Goal: Transaction & Acquisition: Purchase product/service

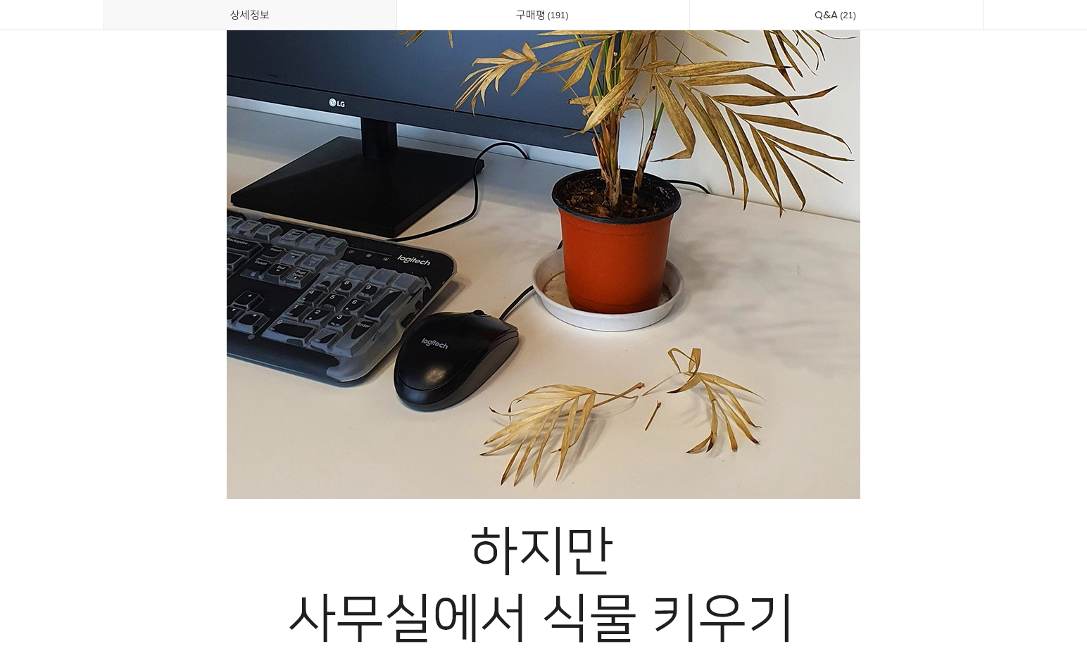
scroll to position [3730, 0]
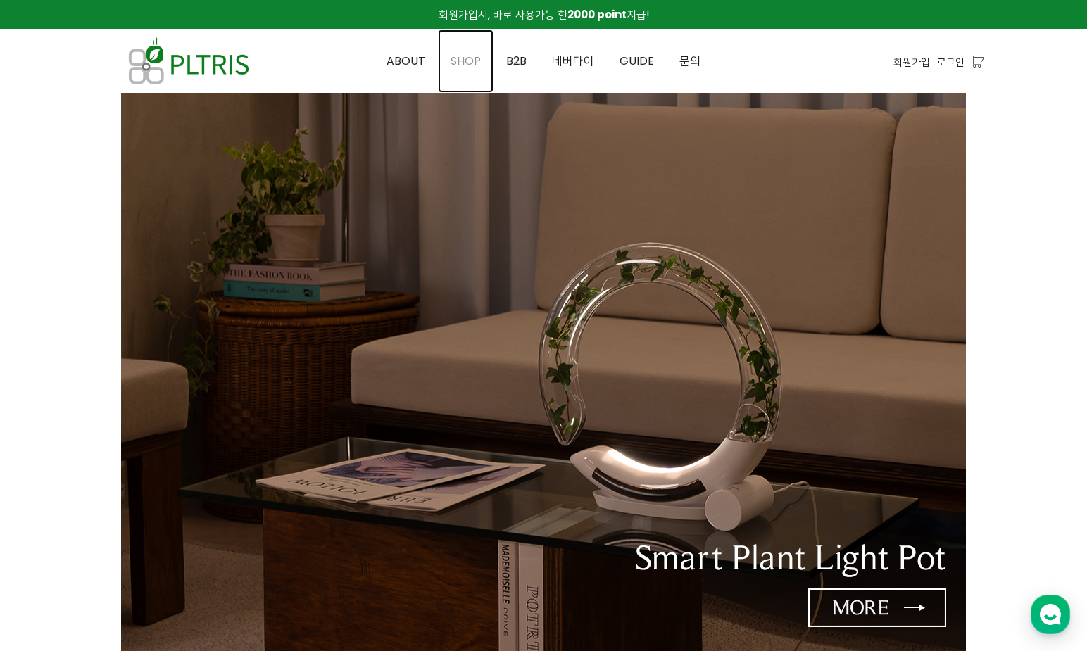
click at [476, 59] on span "SHOP" at bounding box center [465, 61] width 30 height 16
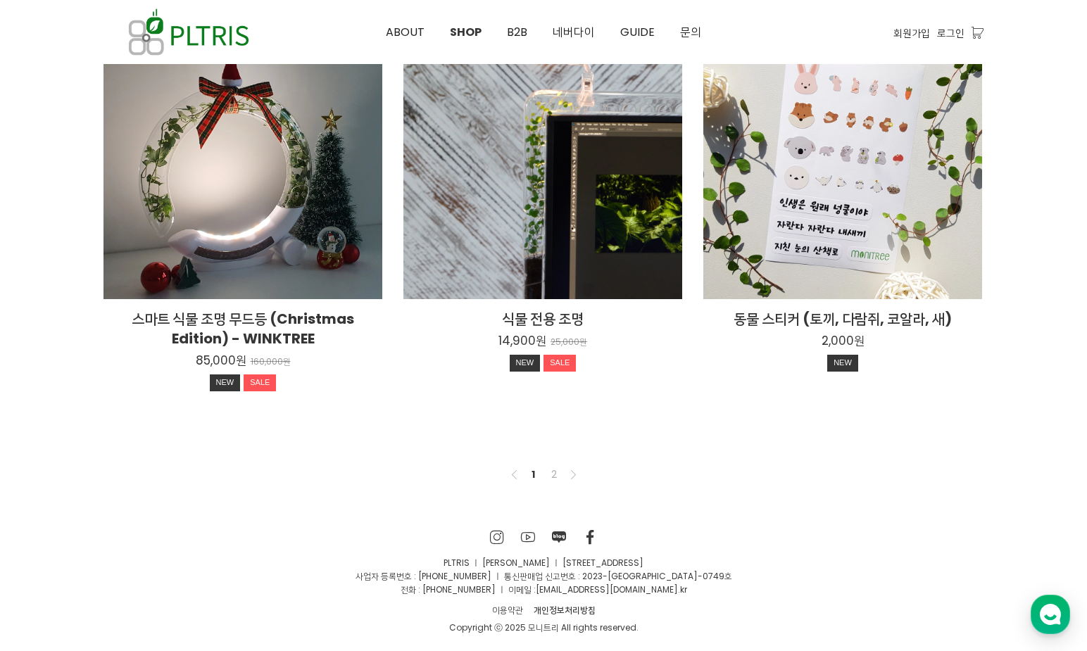
scroll to position [1048, 0]
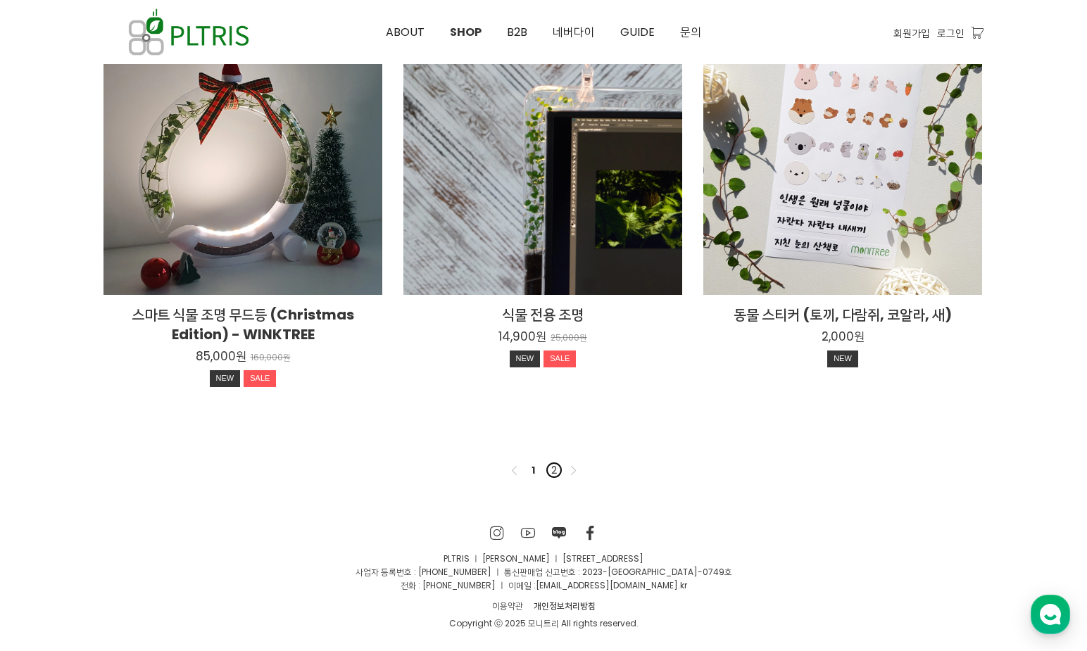
click at [555, 468] on link "2" at bounding box center [553, 470] width 17 height 17
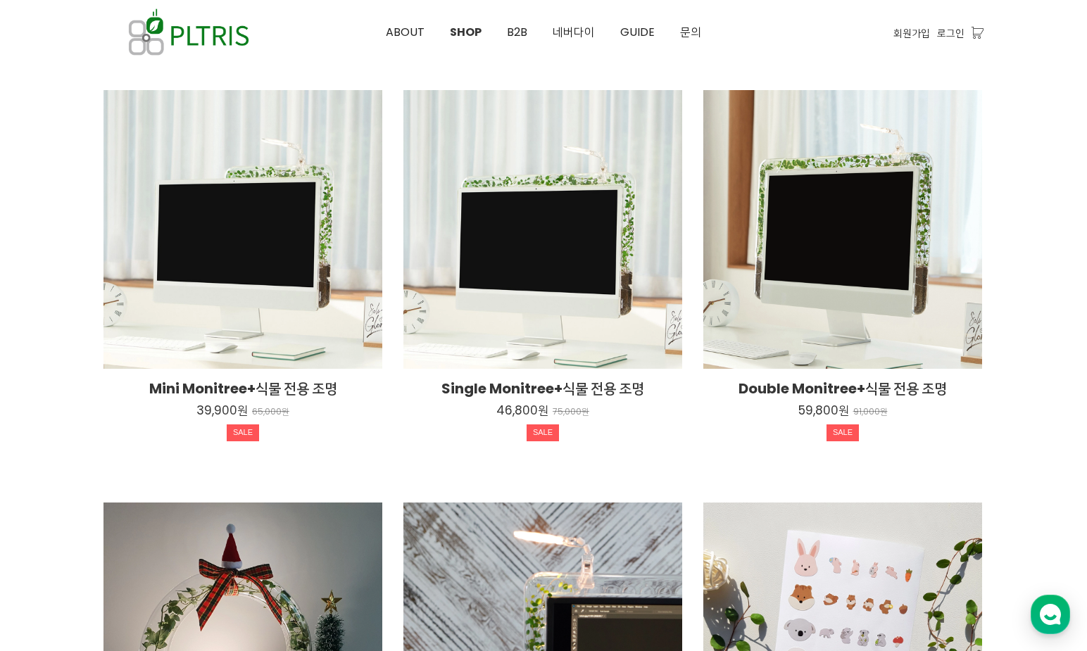
scroll to position [561, 0]
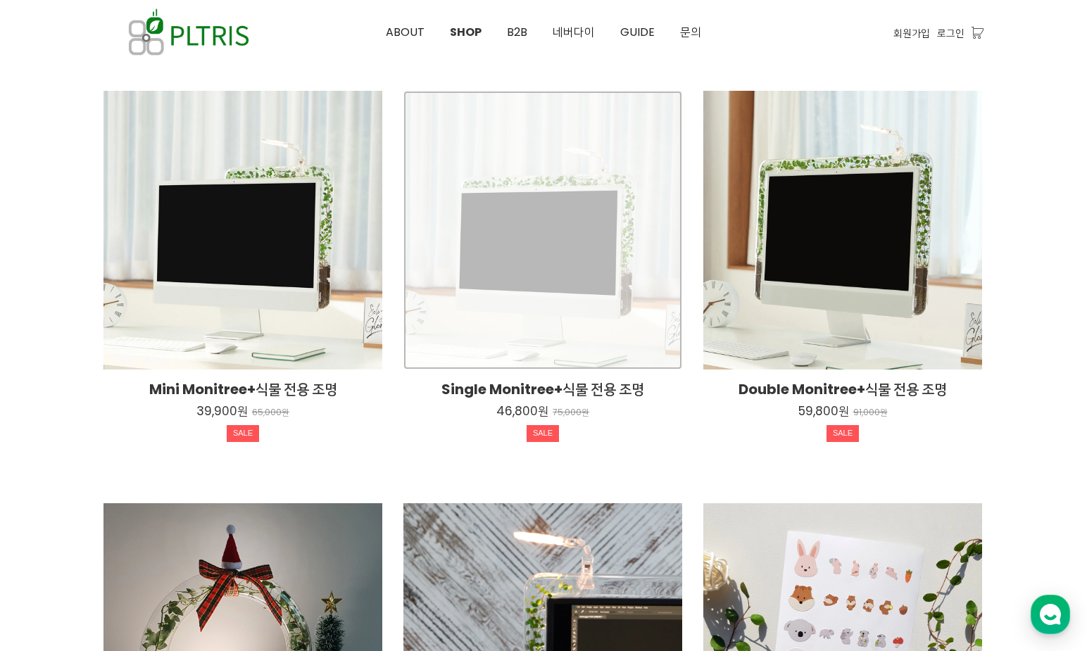
click at [505, 259] on div "Single Monitree+식물 전용 조명 46,800원 75,000원 SALE" at bounding box center [542, 230] width 279 height 279
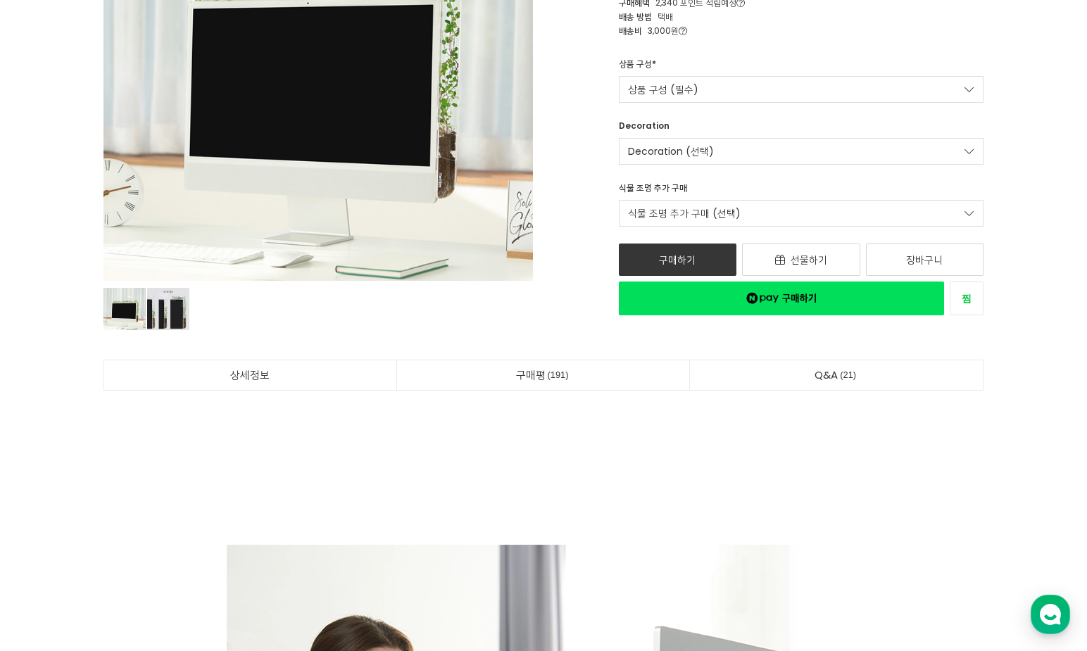
scroll to position [281, 0]
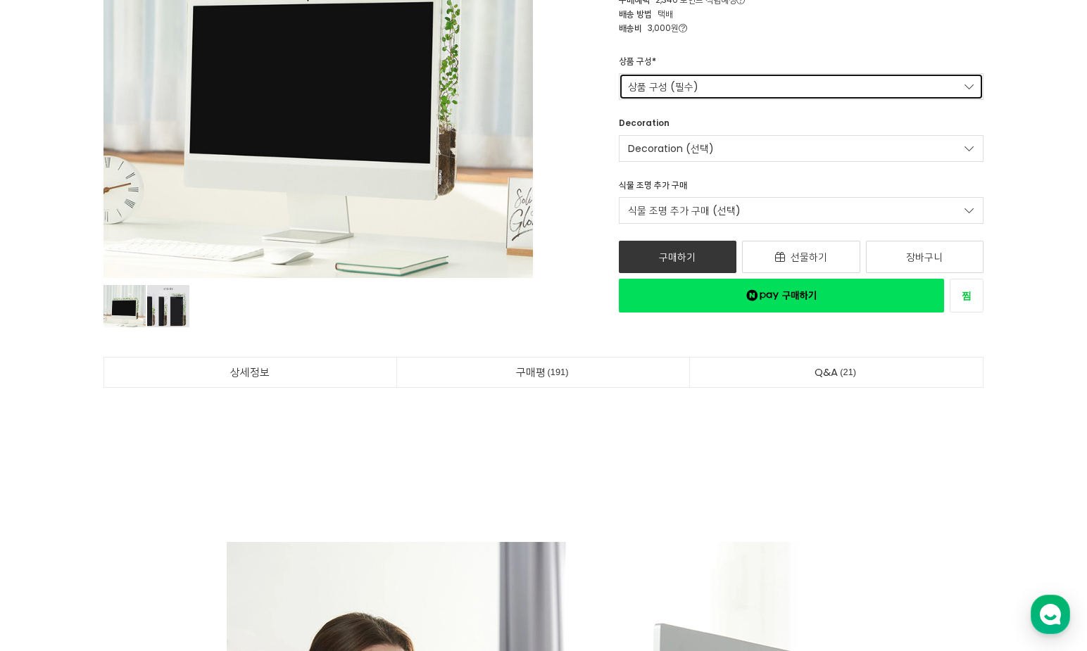
click at [811, 92] on link "상품 구성 (필수)" at bounding box center [801, 86] width 365 height 27
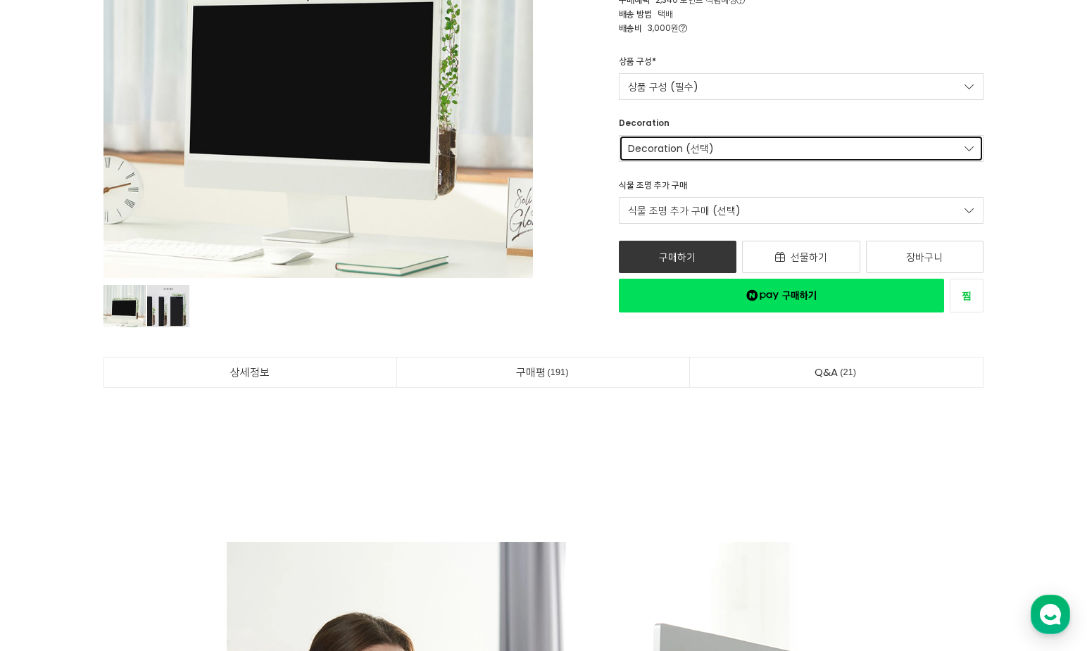
click at [736, 151] on link "Decoration (선택)" at bounding box center [801, 148] width 365 height 27
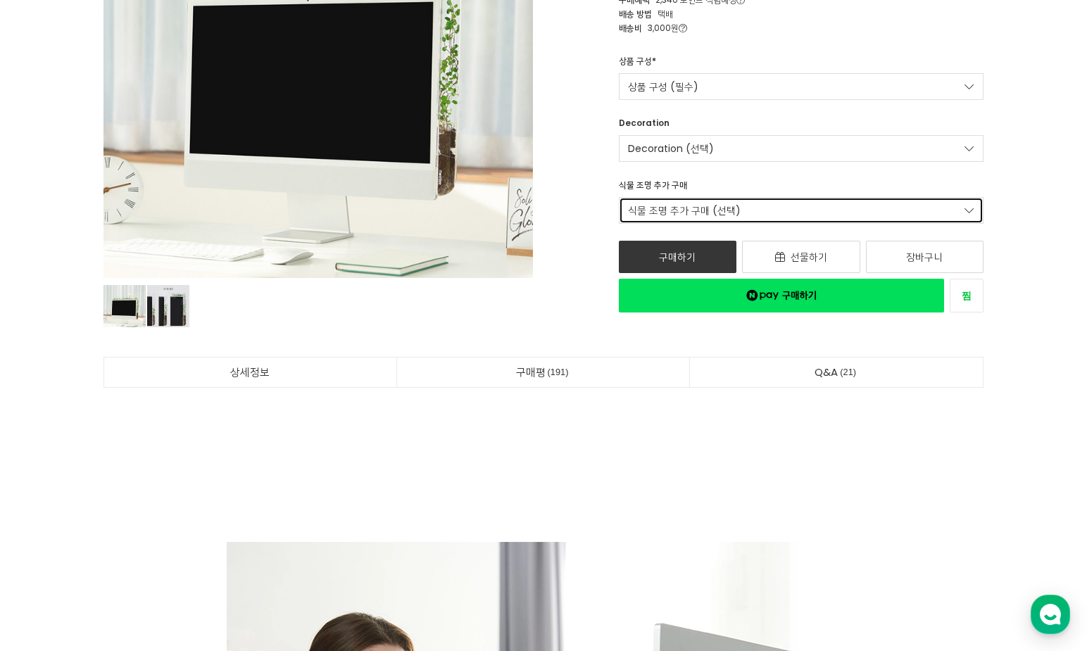
click at [759, 217] on link "식물 조명 추가 구매 (선택)" at bounding box center [801, 210] width 365 height 27
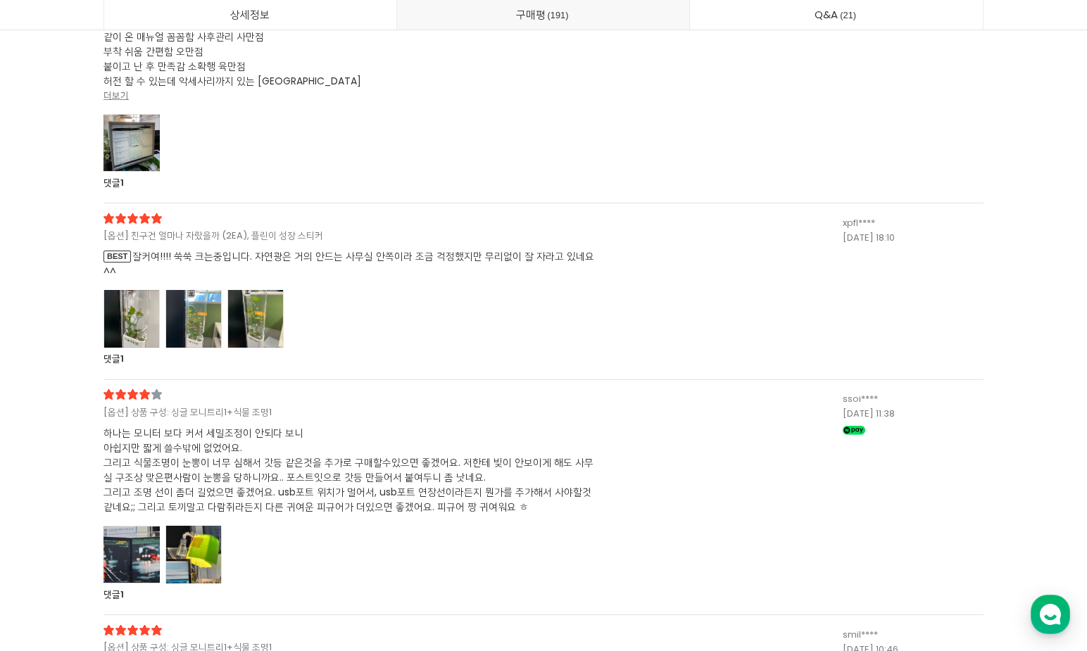
scroll to position [37911, 0]
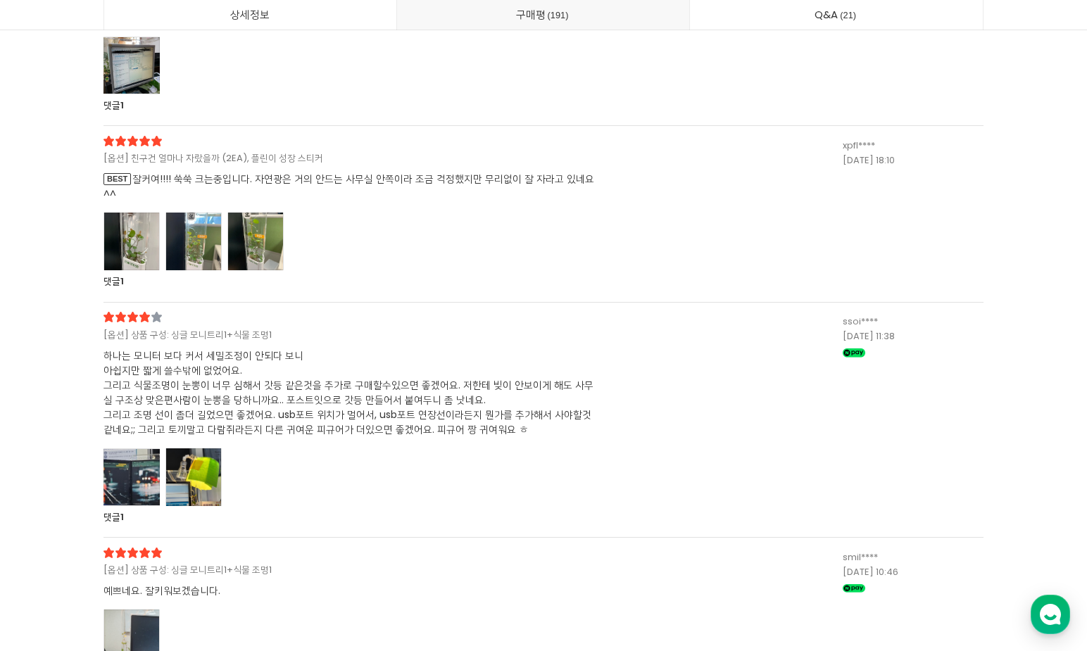
click at [116, 483] on div at bounding box center [131, 477] width 56 height 58
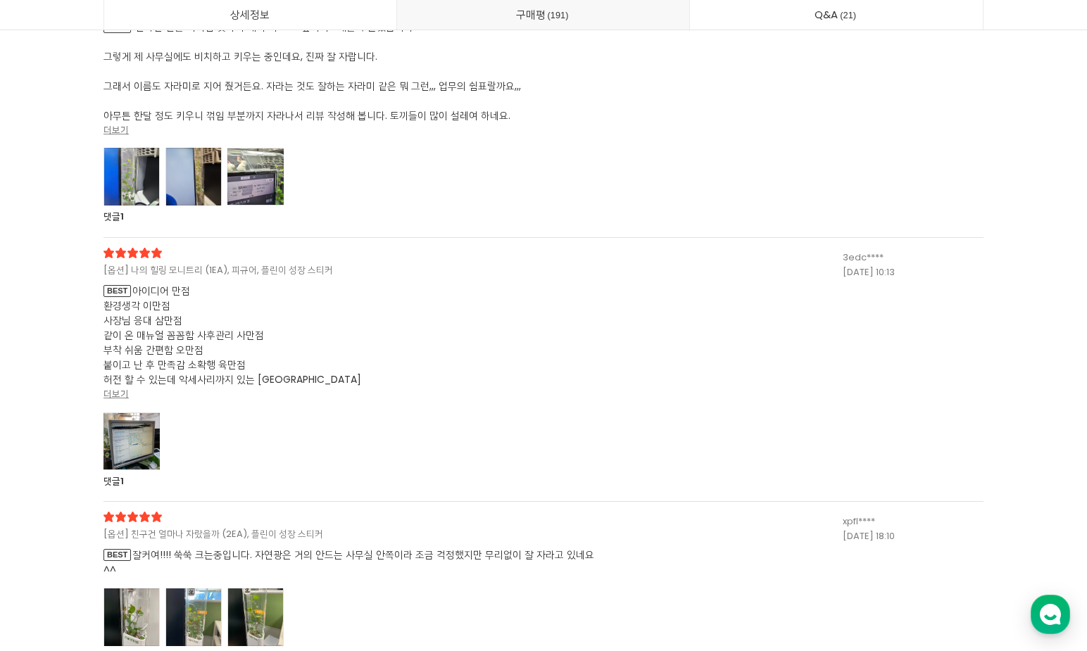
scroll to position [37559, 0]
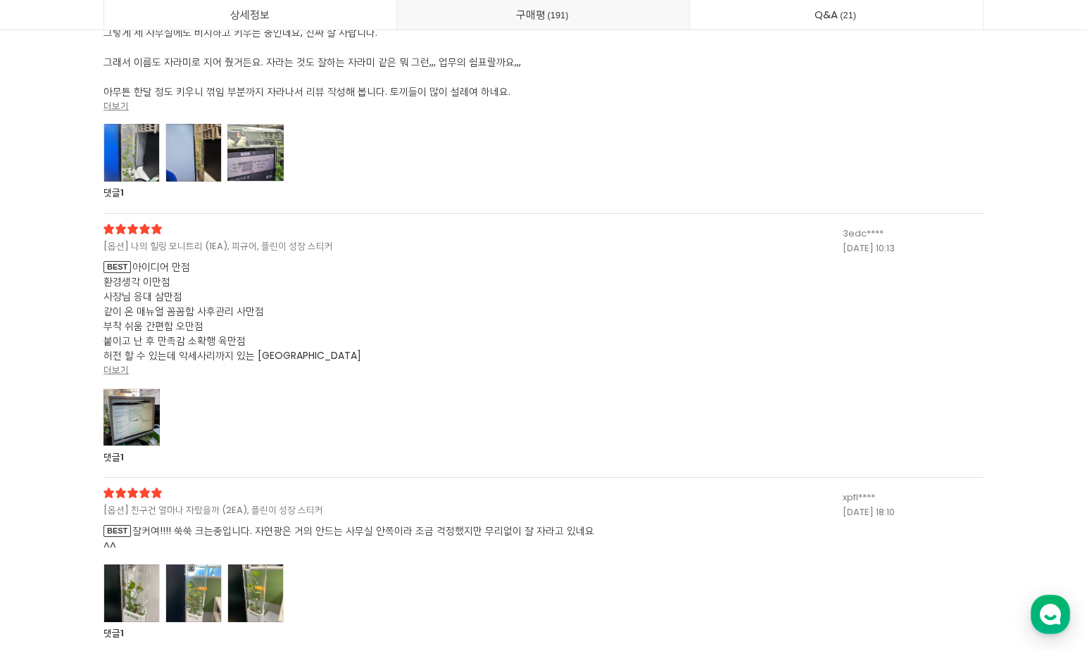
click at [143, 421] on div at bounding box center [131, 417] width 56 height 58
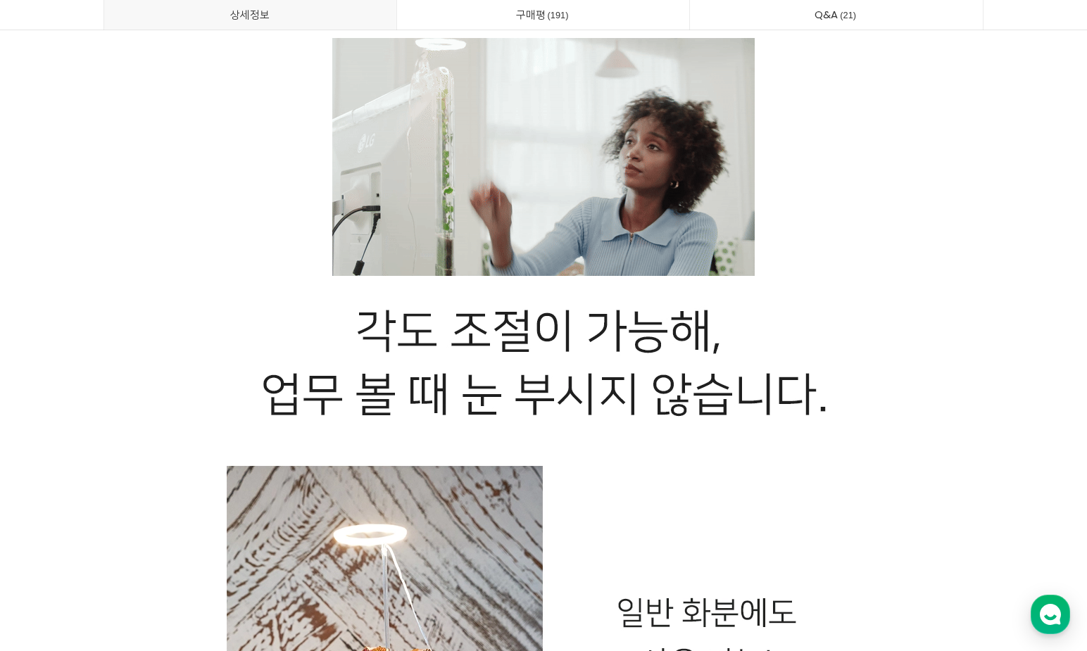
scroll to position [0, 0]
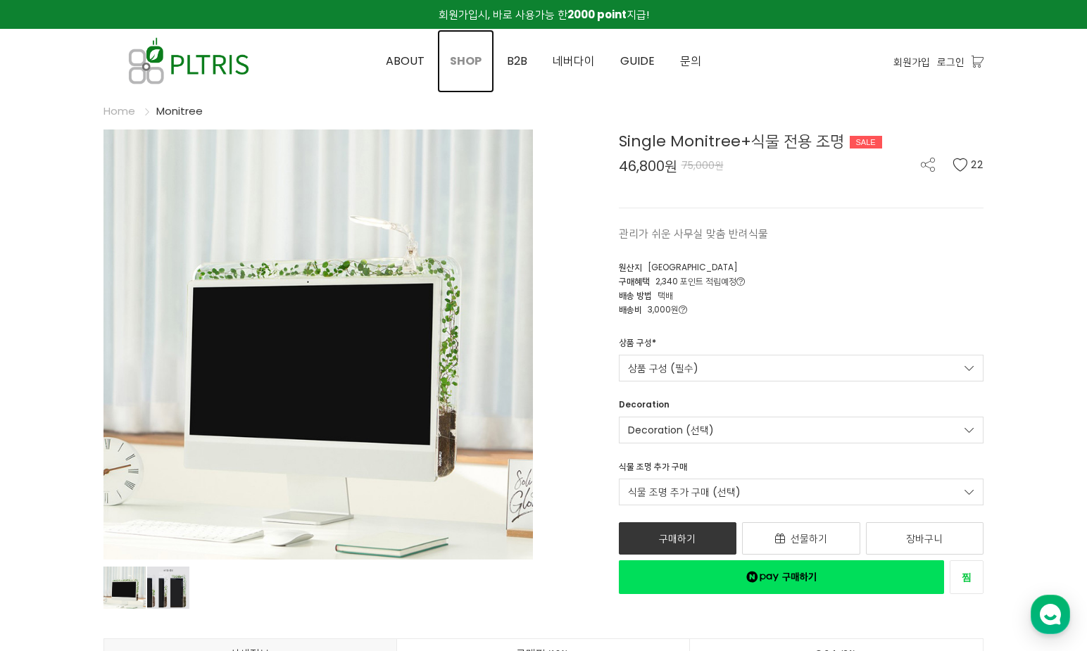
click at [472, 66] on span "SHOP" at bounding box center [466, 61] width 32 height 16
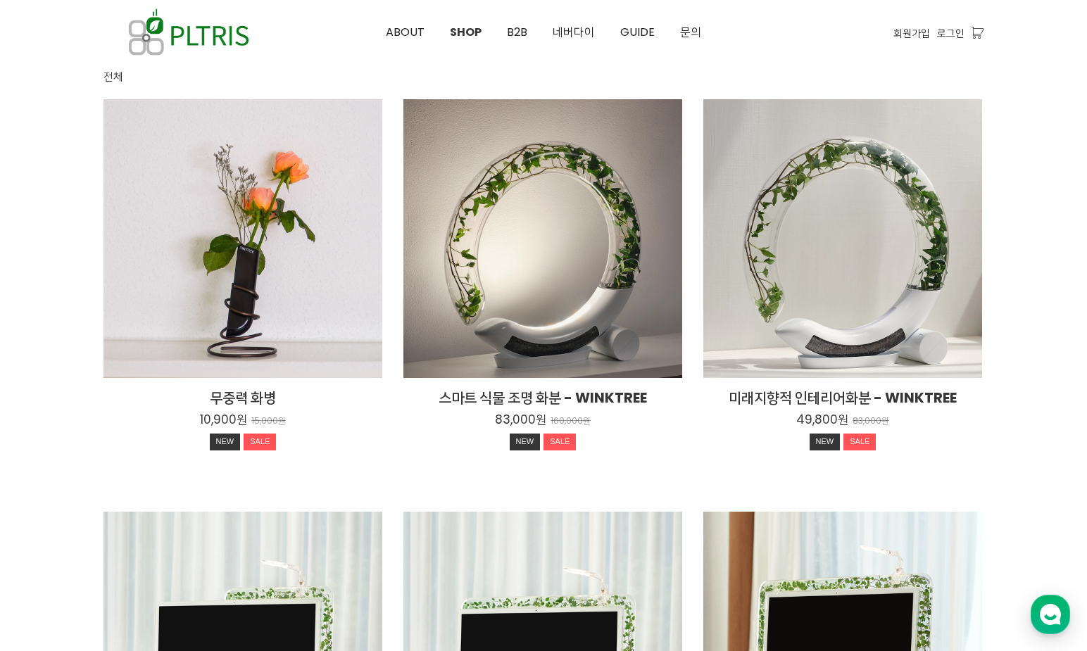
scroll to position [141, 0]
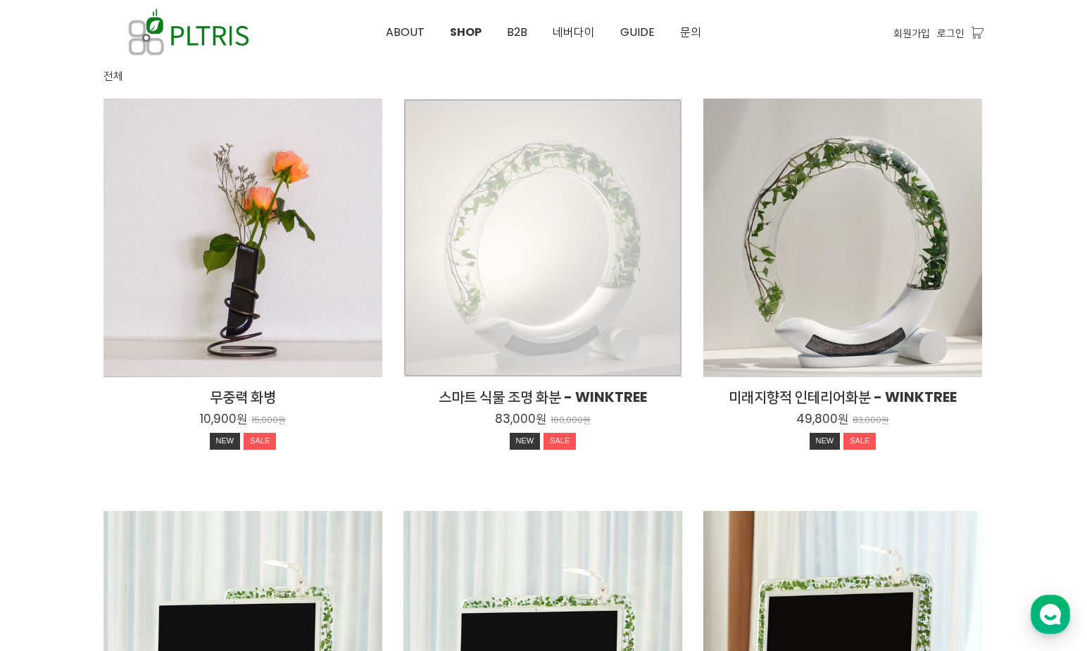
click at [485, 257] on div "스마트 식물 조명 화분 - WINKTREE 83,000원 160,000원 NEW SALE" at bounding box center [542, 238] width 279 height 279
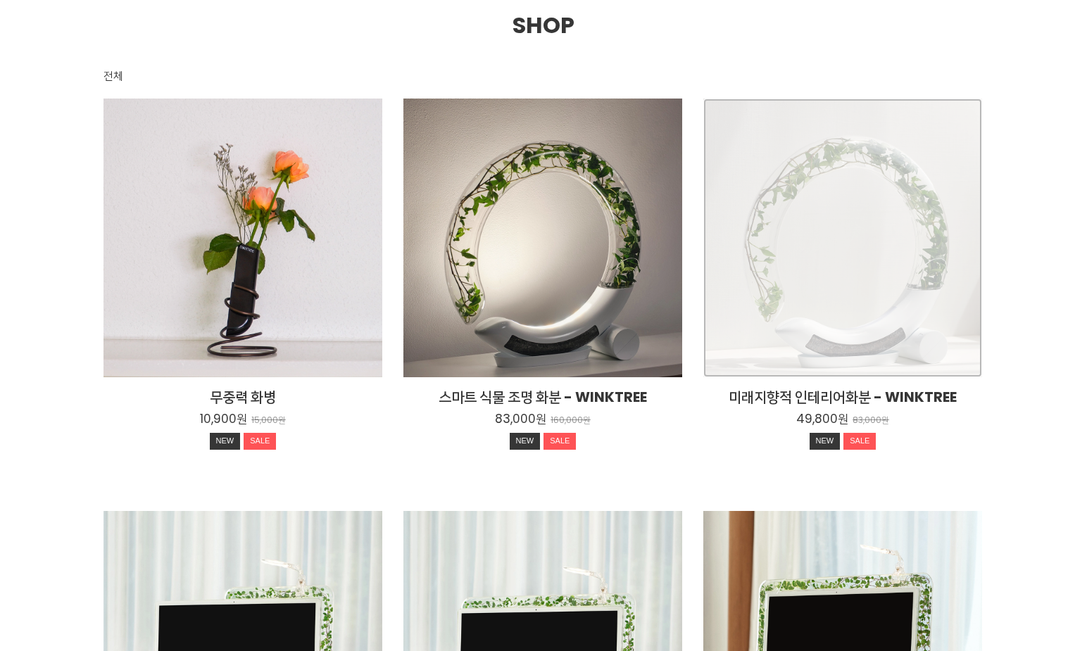
click at [916, 282] on div "미래지향적 인테리어화분 - WINKTREE 49,800원 83,000원 NEW SALE" at bounding box center [842, 238] width 279 height 279
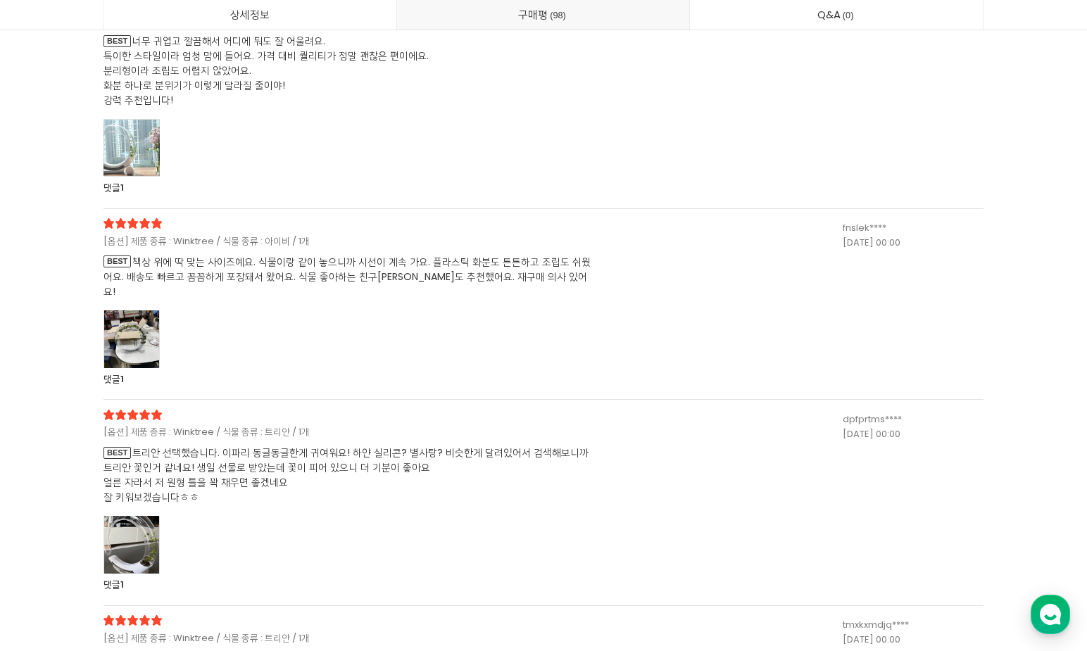
scroll to position [27798, 0]
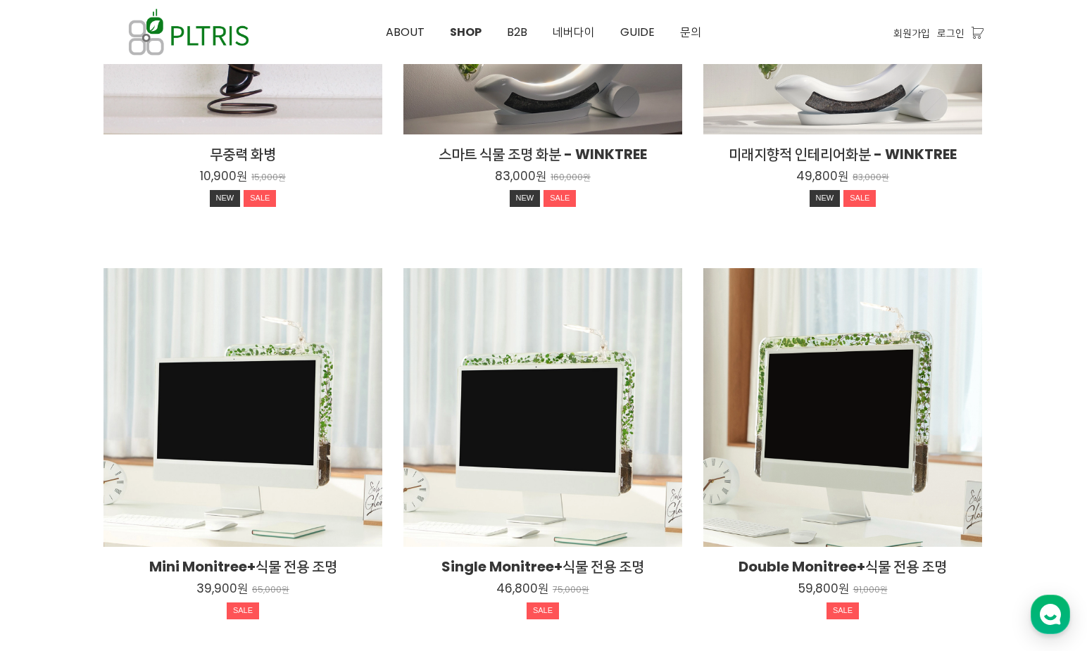
scroll to position [352, 0]
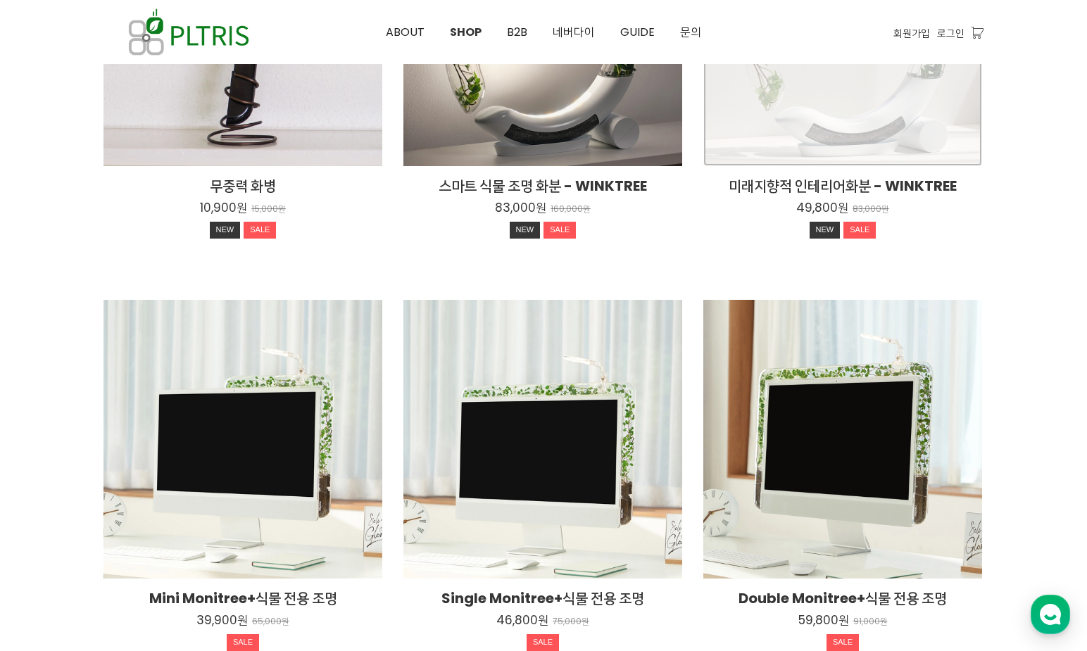
click at [861, 84] on div "미래지향적 인테리어화분 - WINKTREE 49,800원 83,000원 NEW SALE" at bounding box center [842, 26] width 279 height 279
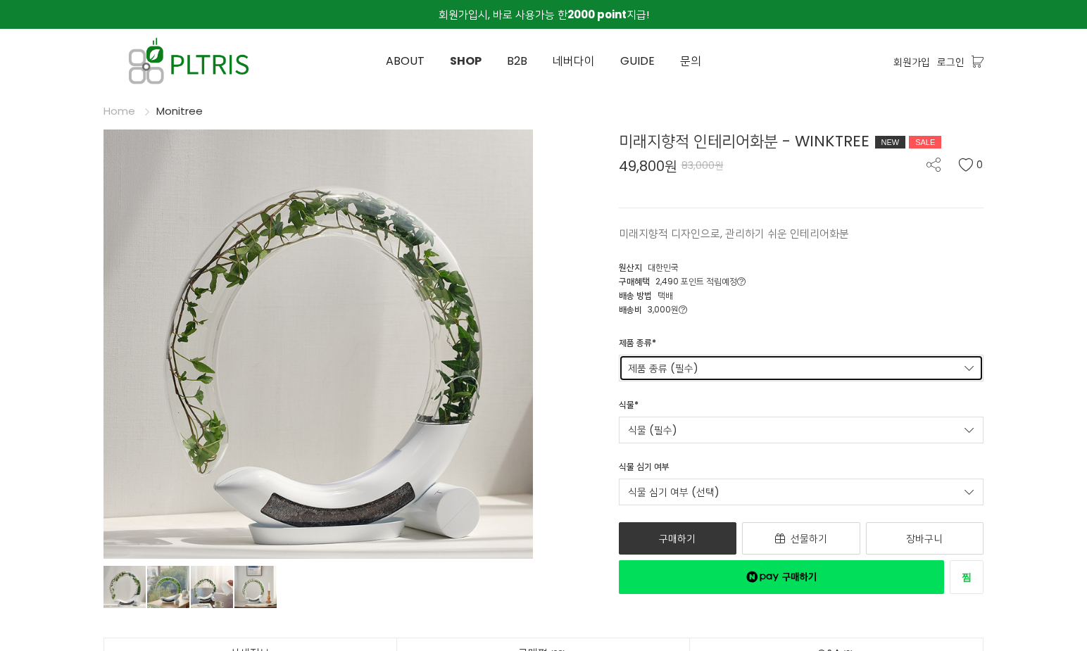
click at [753, 376] on link "제품 종류 (필수)" at bounding box center [801, 368] width 365 height 27
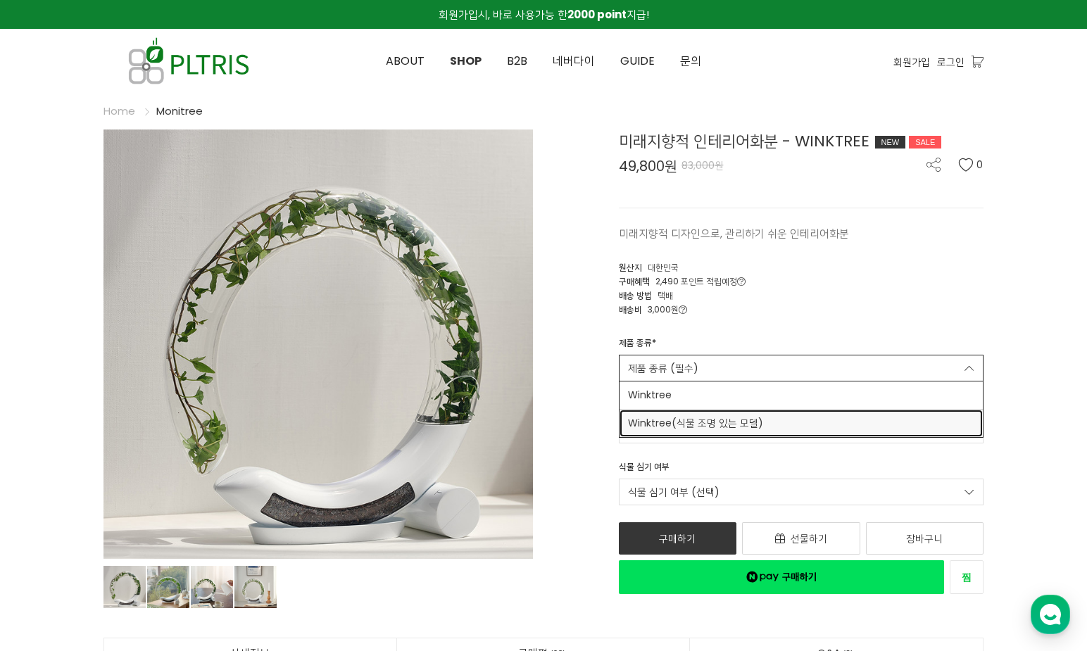
click at [790, 418] on span "Winktree(식물 조명 있는 모델)" at bounding box center [801, 423] width 347 height 15
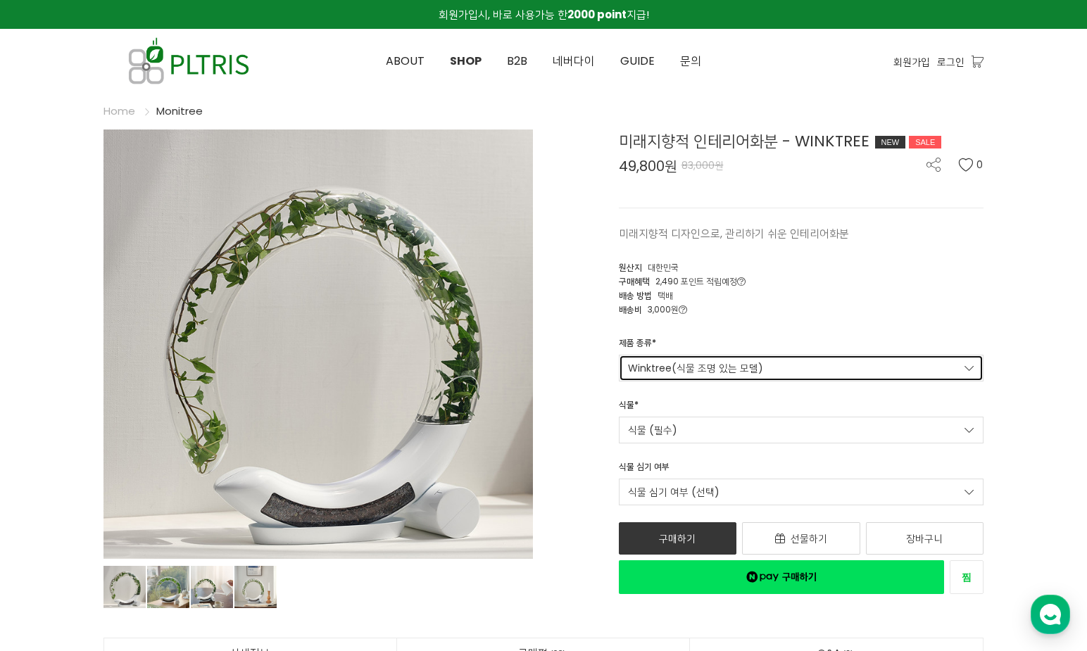
click at [807, 375] on link "Winktree(식물 조명 있는 모델)" at bounding box center [801, 368] width 365 height 27
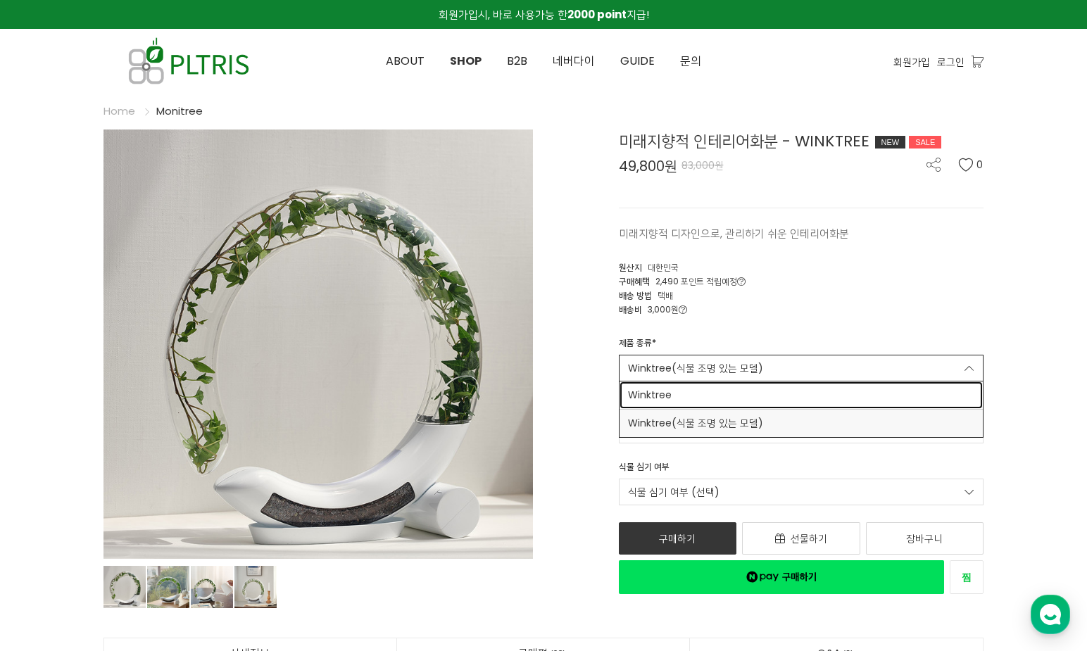
click at [806, 392] on span "Winktree" at bounding box center [801, 395] width 347 height 15
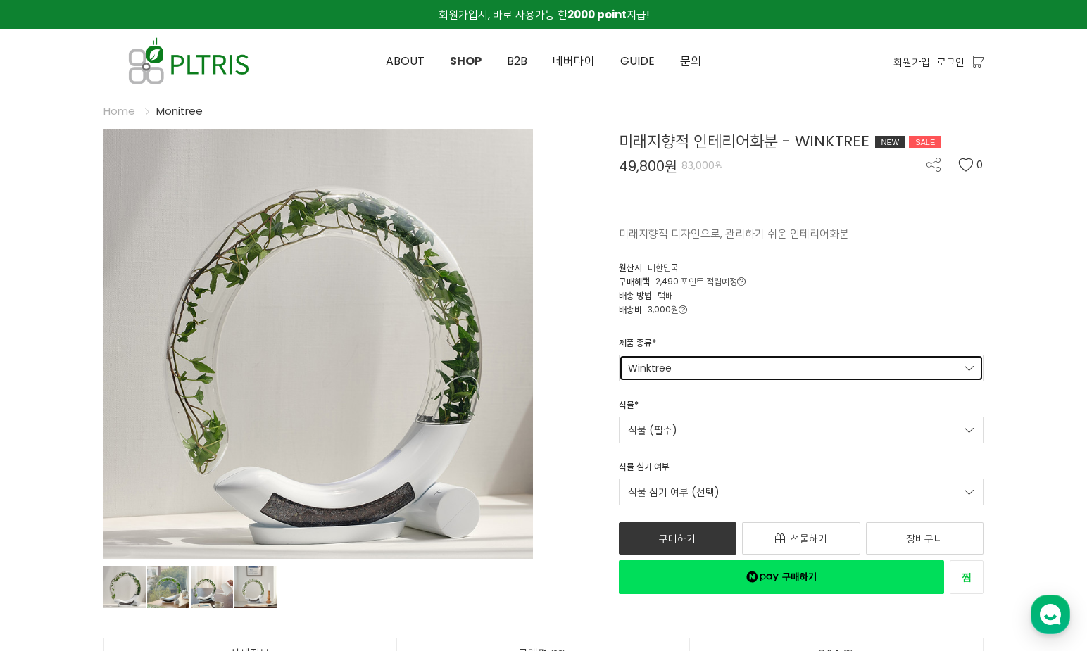
click at [824, 362] on link "Winktree" at bounding box center [801, 368] width 365 height 27
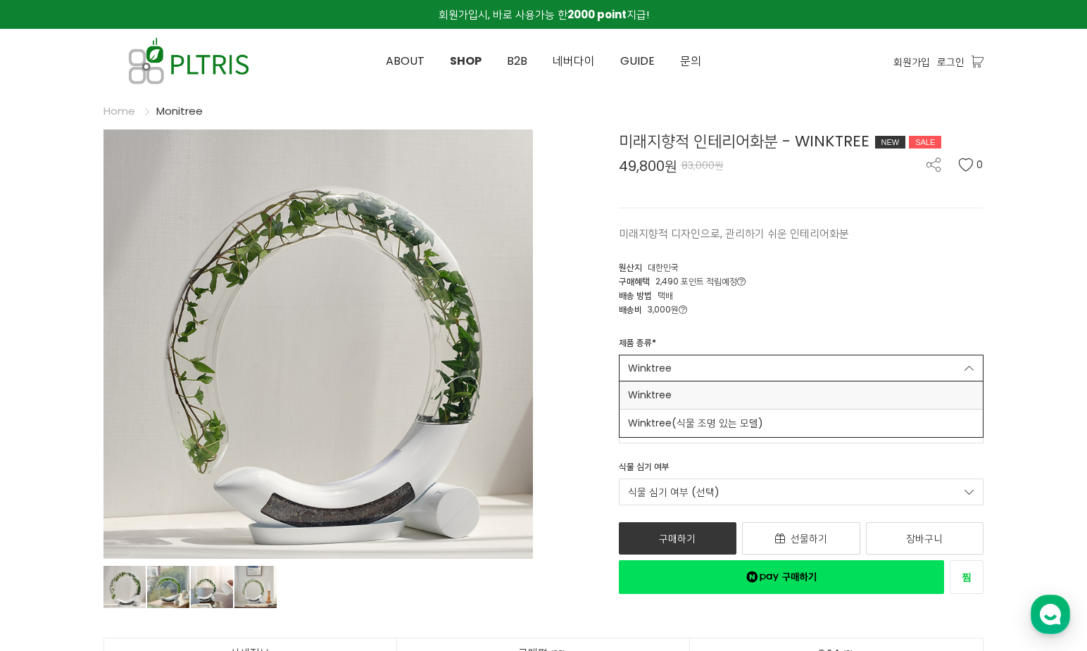
click at [833, 343] on div "제품 종류 * Winktree Winktree Winktree(식물 조명 있는 모델)" at bounding box center [801, 358] width 386 height 45
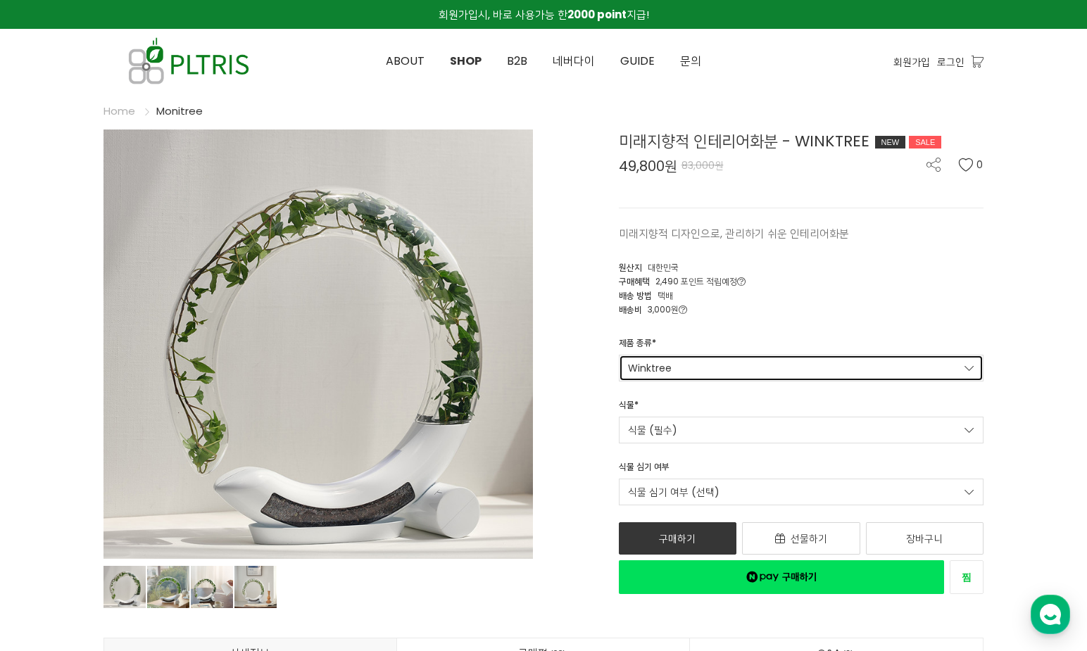
click at [817, 373] on link "Winktree" at bounding box center [801, 368] width 365 height 27
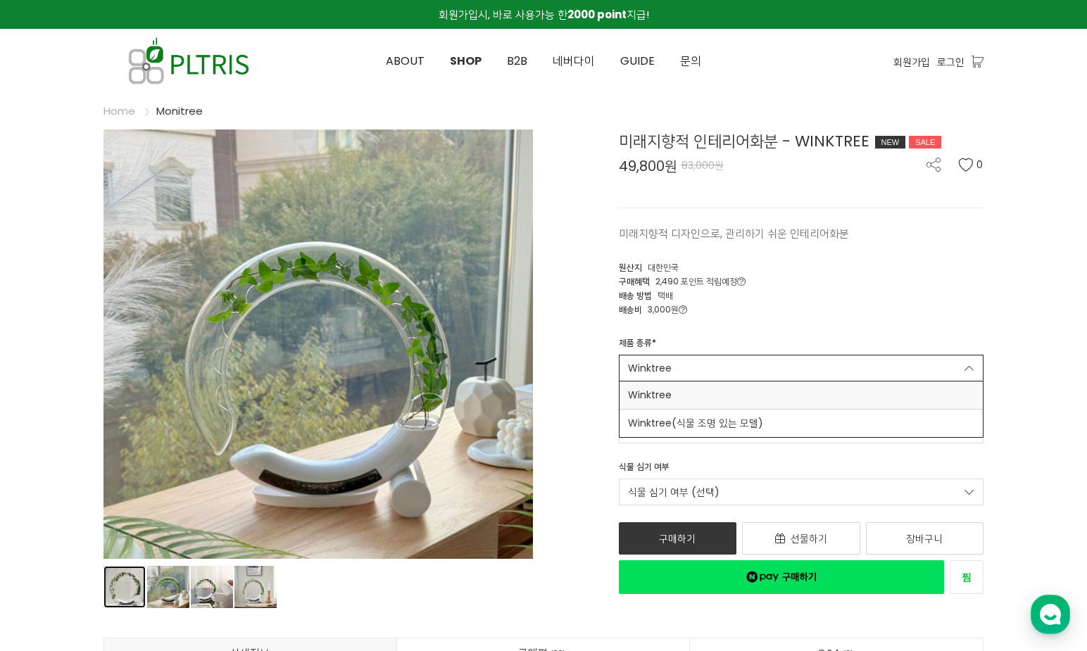
click at [143, 584] on link "상품 이미지" at bounding box center [124, 587] width 42 height 42
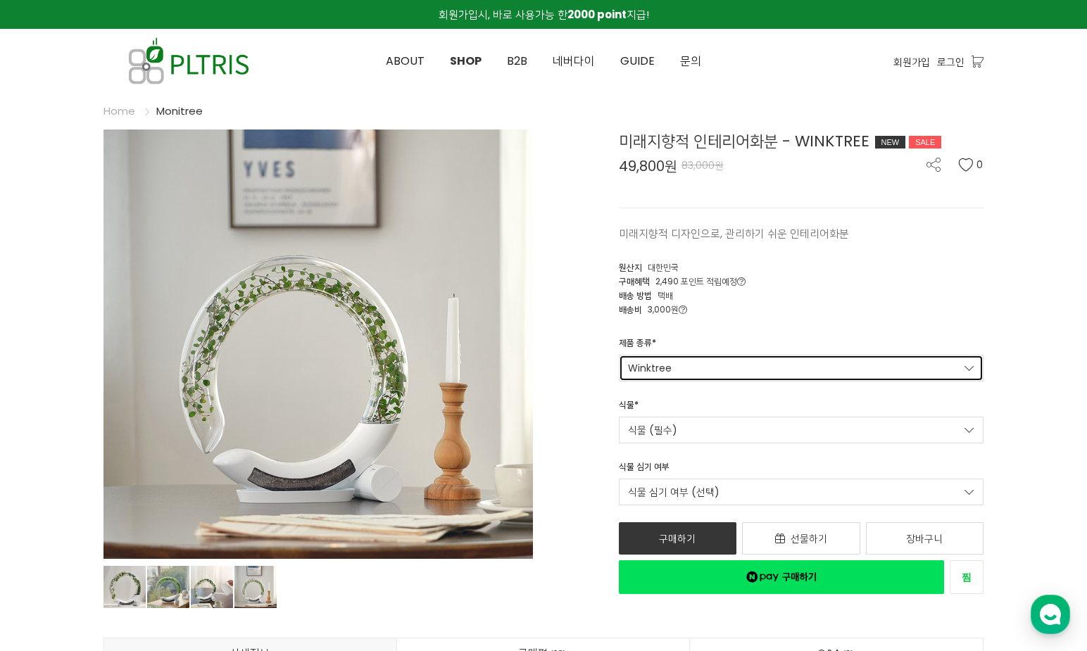
click at [739, 372] on link "Winktree" at bounding box center [801, 368] width 365 height 27
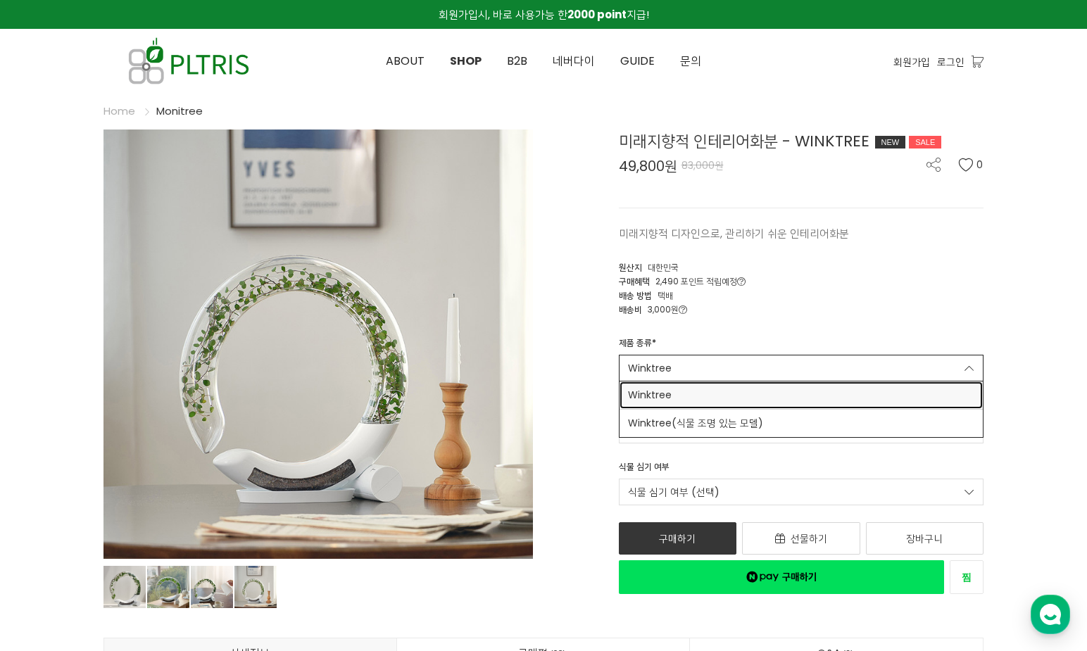
click at [762, 392] on span "Winktree" at bounding box center [801, 395] width 347 height 15
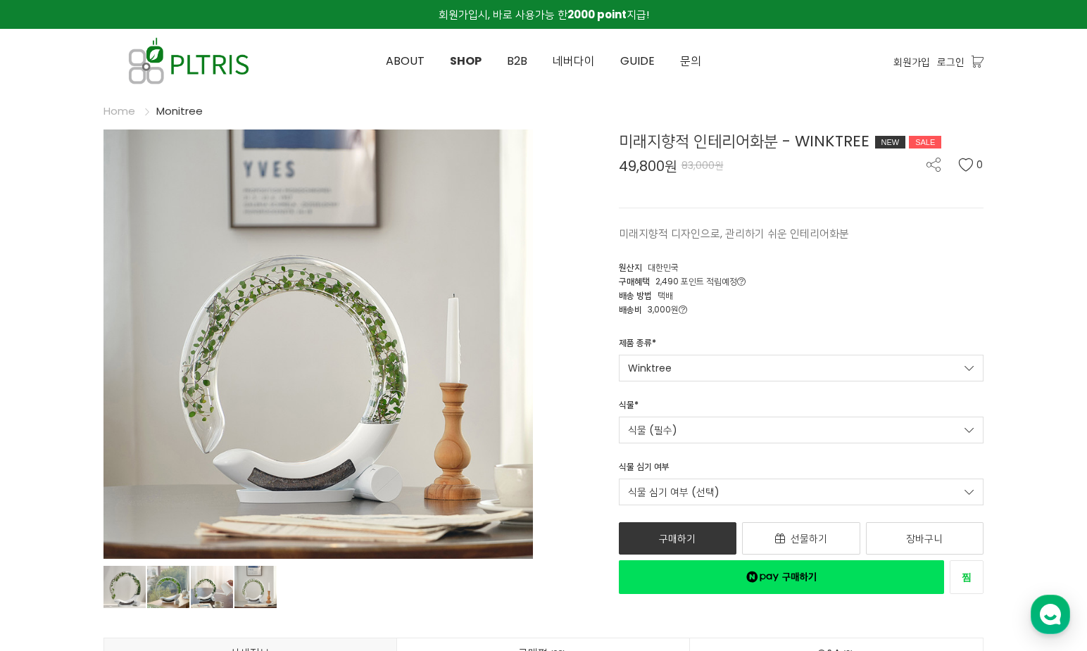
click at [763, 419] on link "식물 (필수)" at bounding box center [801, 430] width 365 height 27
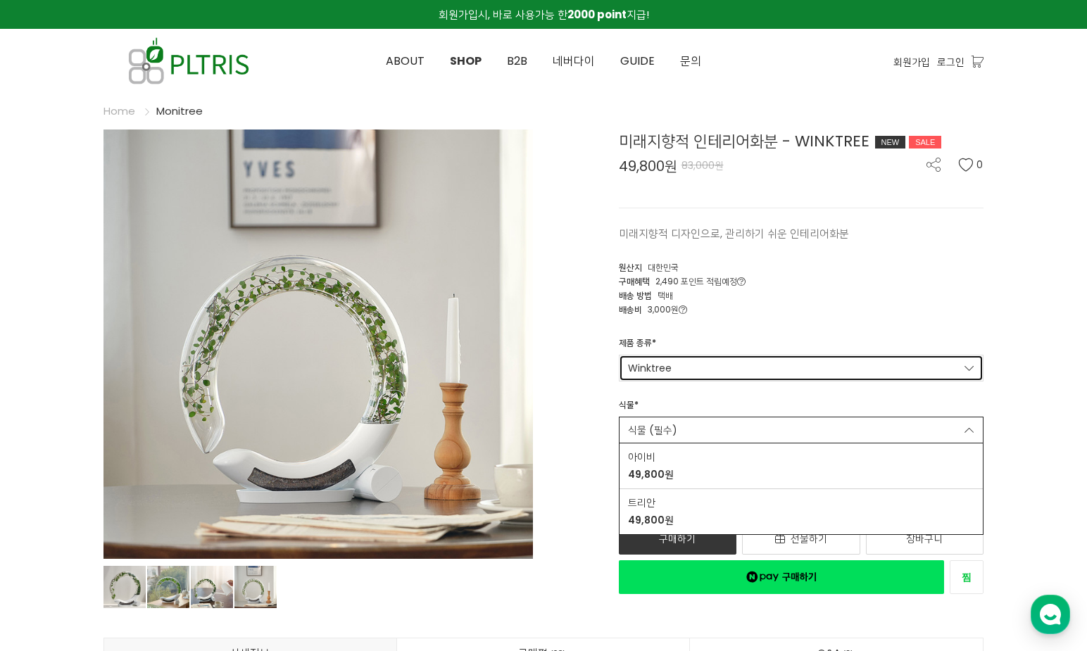
click at [773, 373] on link "Winktree" at bounding box center [801, 368] width 365 height 27
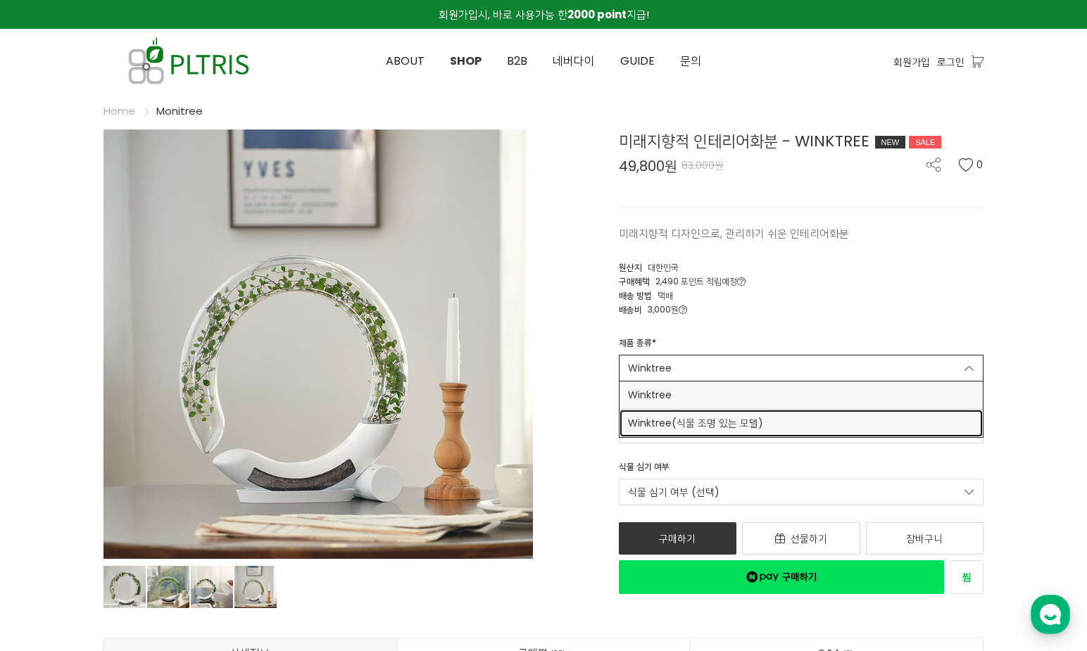
click at [766, 410] on link "Winktree(식물 조명 있는 모델)" at bounding box center [801, 423] width 364 height 27
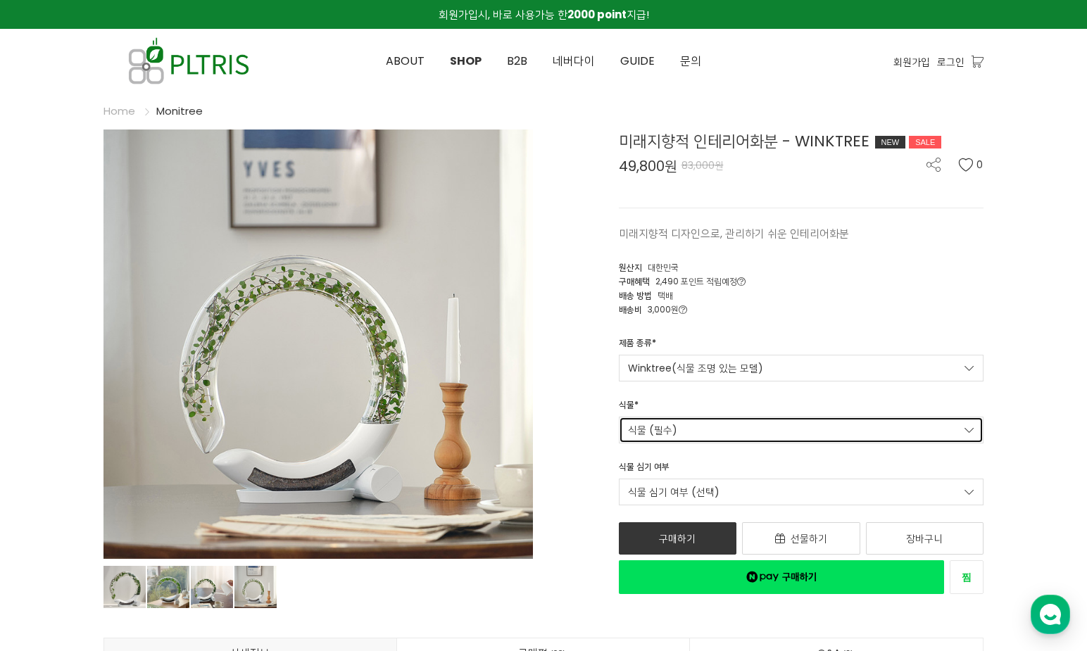
click at [766, 422] on link "식물 (필수)" at bounding box center [801, 430] width 365 height 27
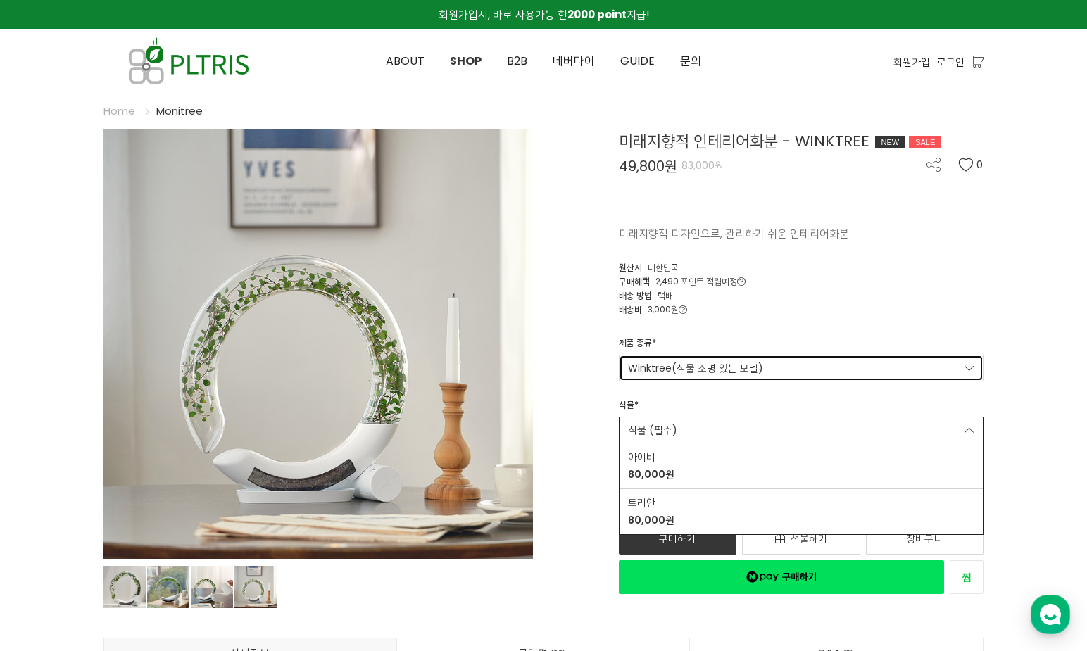
click at [768, 380] on link "Winktree(식물 조명 있는 모델)" at bounding box center [801, 368] width 365 height 27
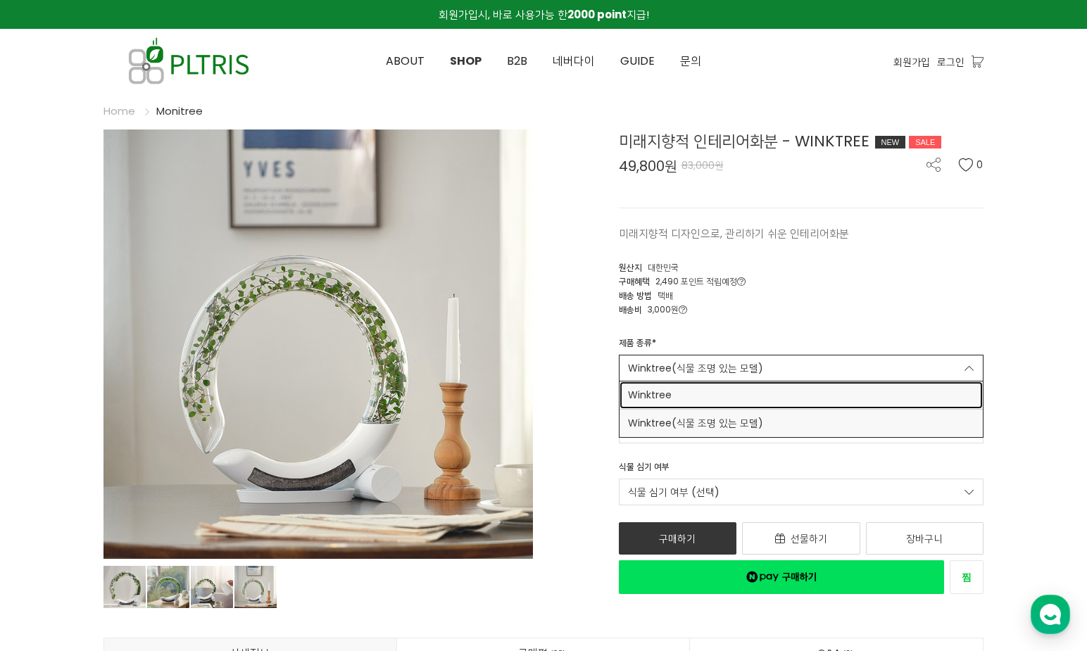
click at [766, 391] on span "Winktree" at bounding box center [801, 395] width 347 height 15
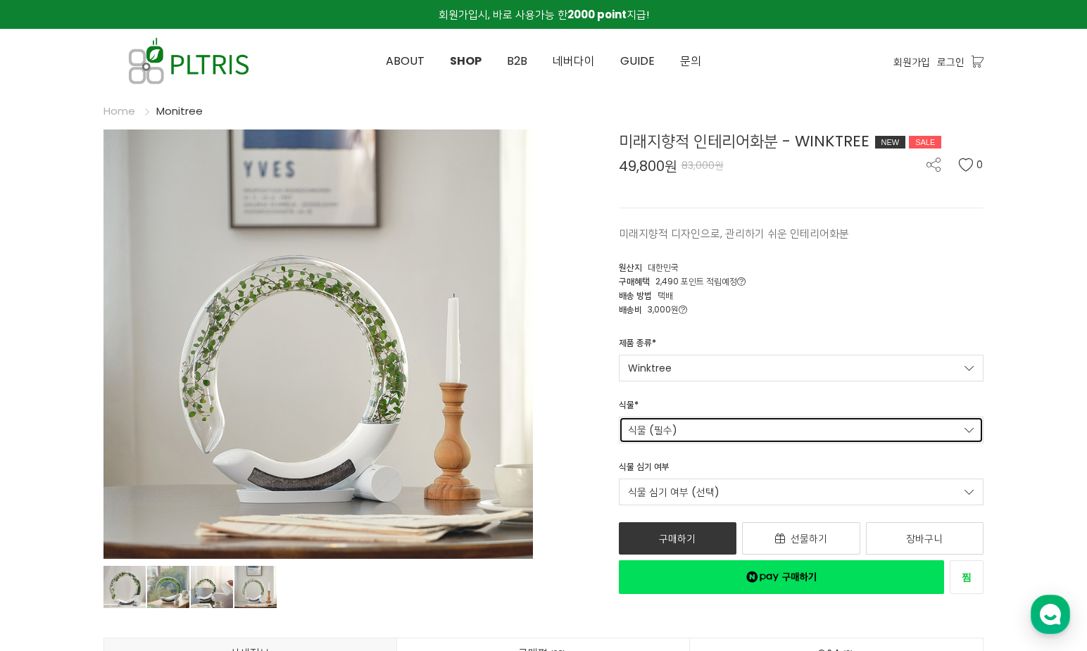
click at [763, 418] on link "식물 (필수)" at bounding box center [801, 430] width 365 height 27
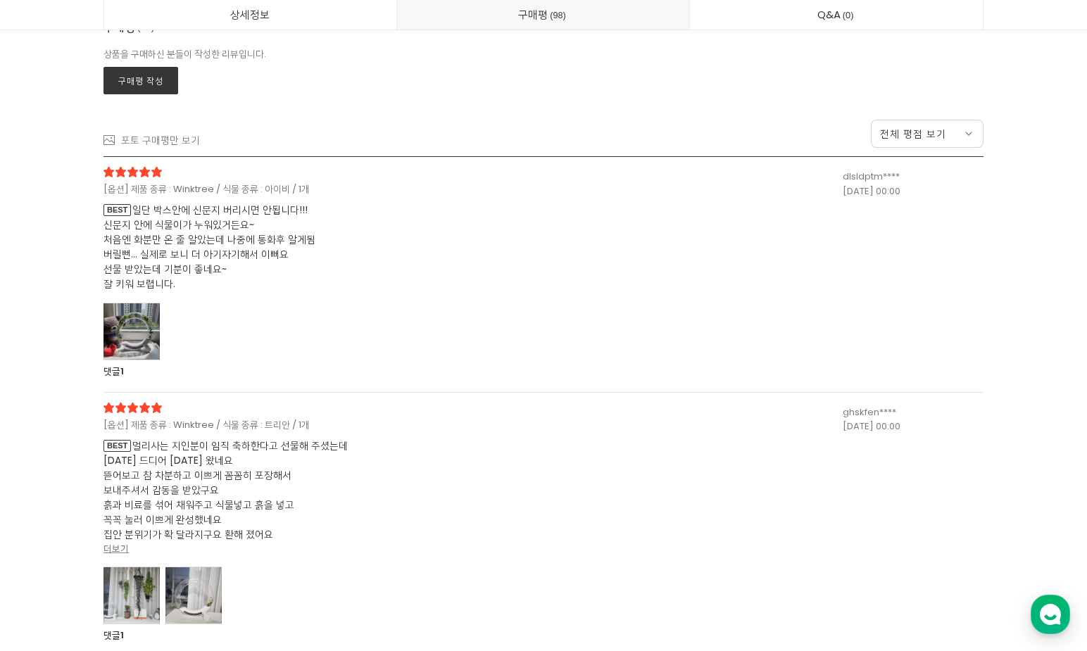
scroll to position [27085, 0]
click at [153, 320] on div at bounding box center [131, 331] width 56 height 58
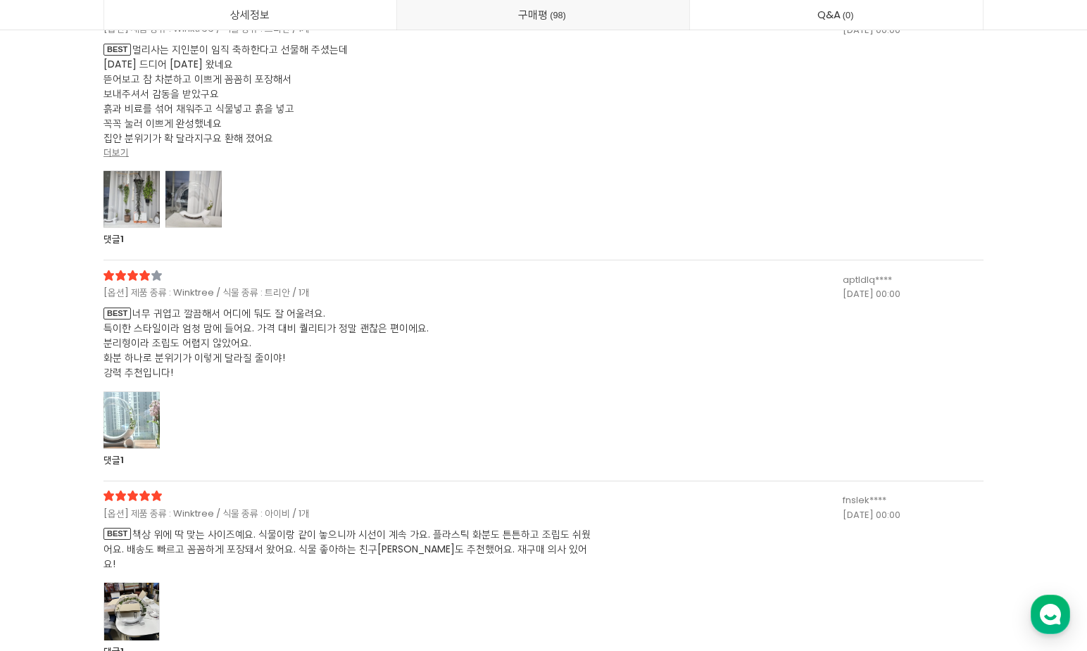
scroll to position [28000, 0]
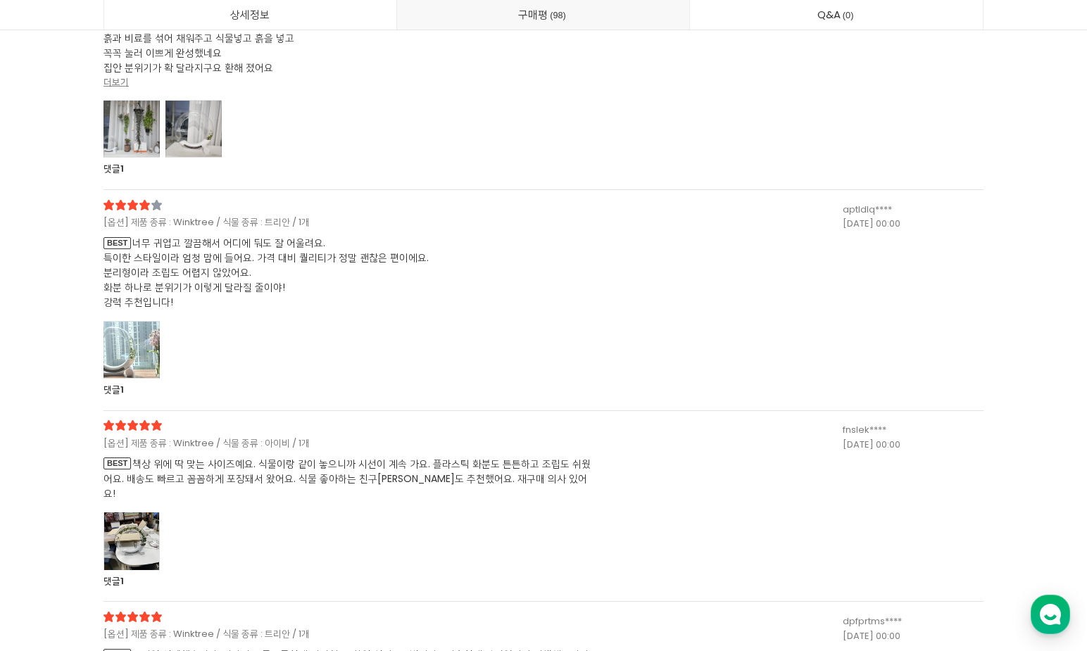
click at [132, 357] on div at bounding box center [131, 350] width 56 height 58
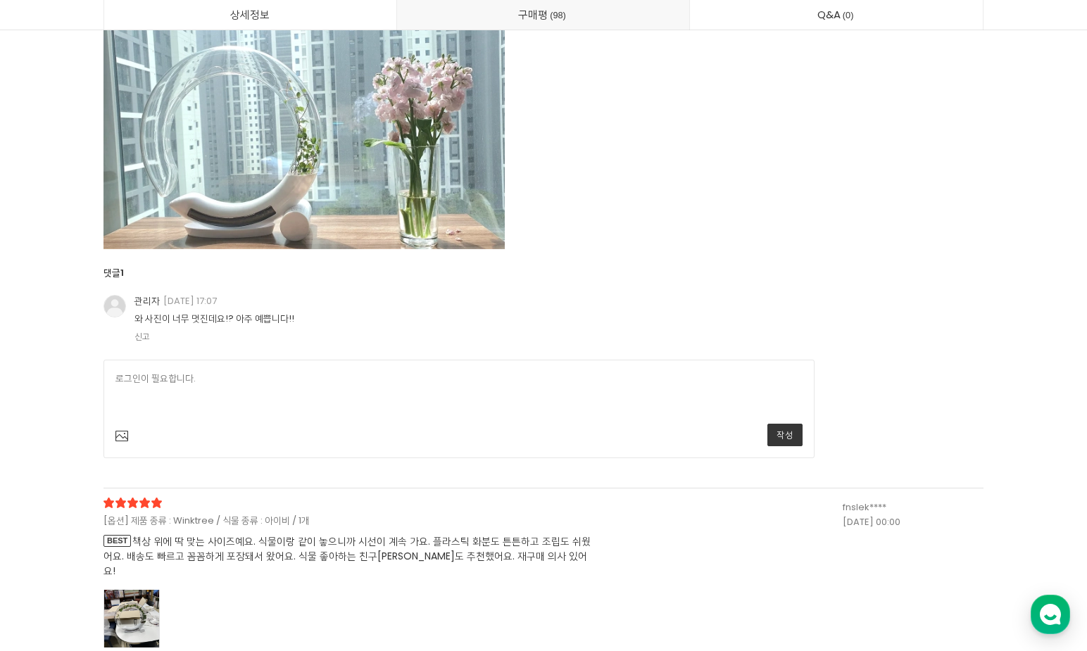
scroll to position [28422, 0]
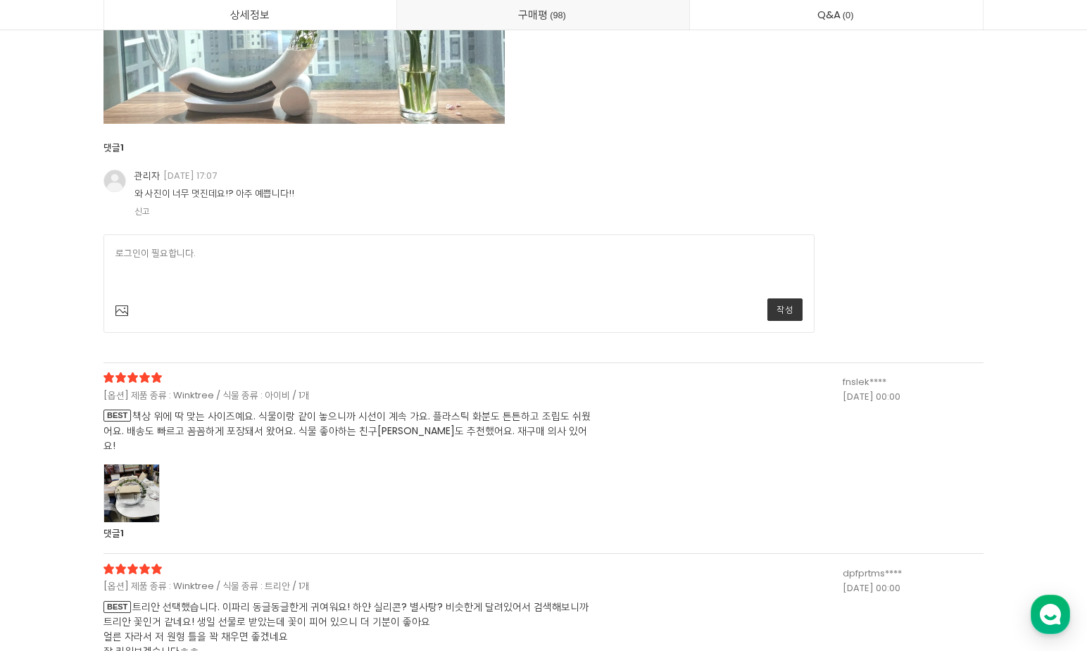
click at [144, 472] on div at bounding box center [131, 493] width 56 height 58
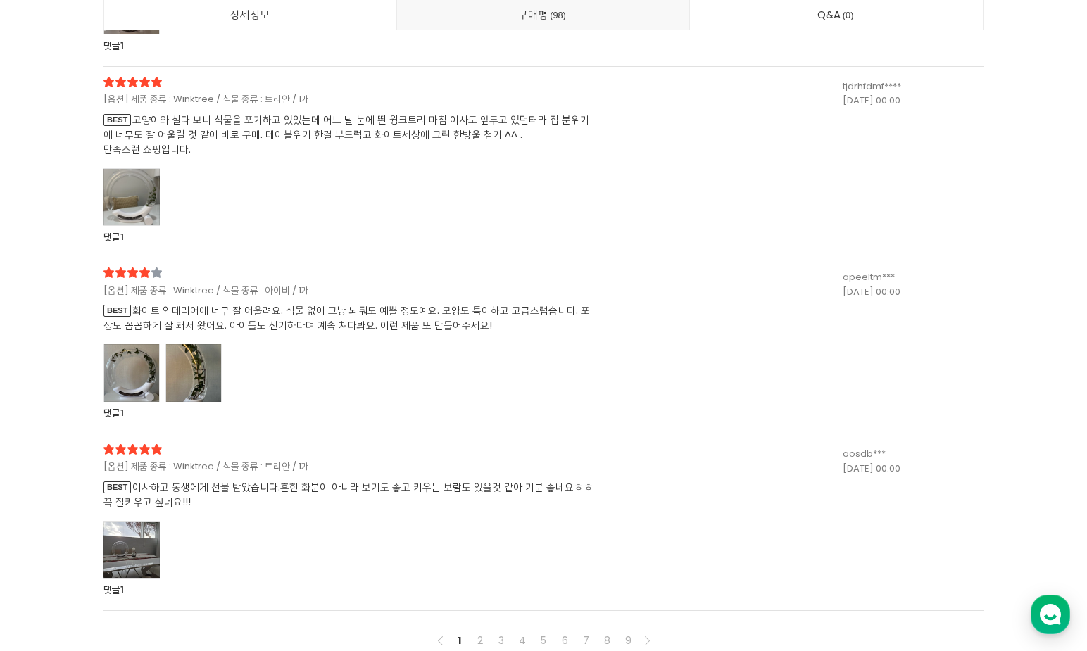
scroll to position [30252, 0]
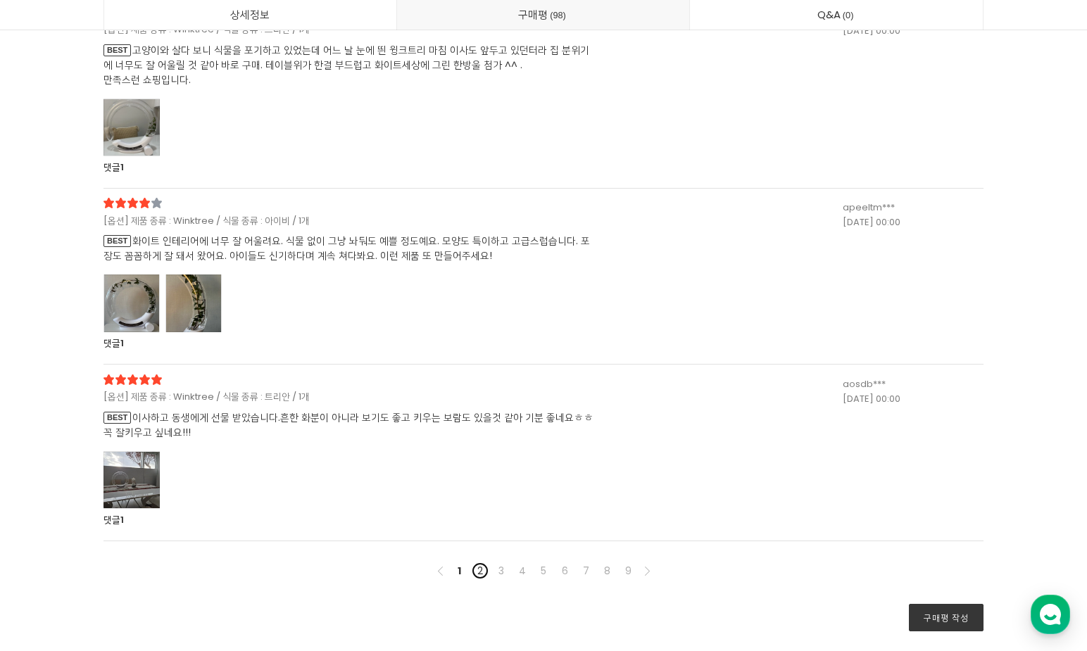
click at [480, 562] on link "2" at bounding box center [480, 570] width 17 height 17
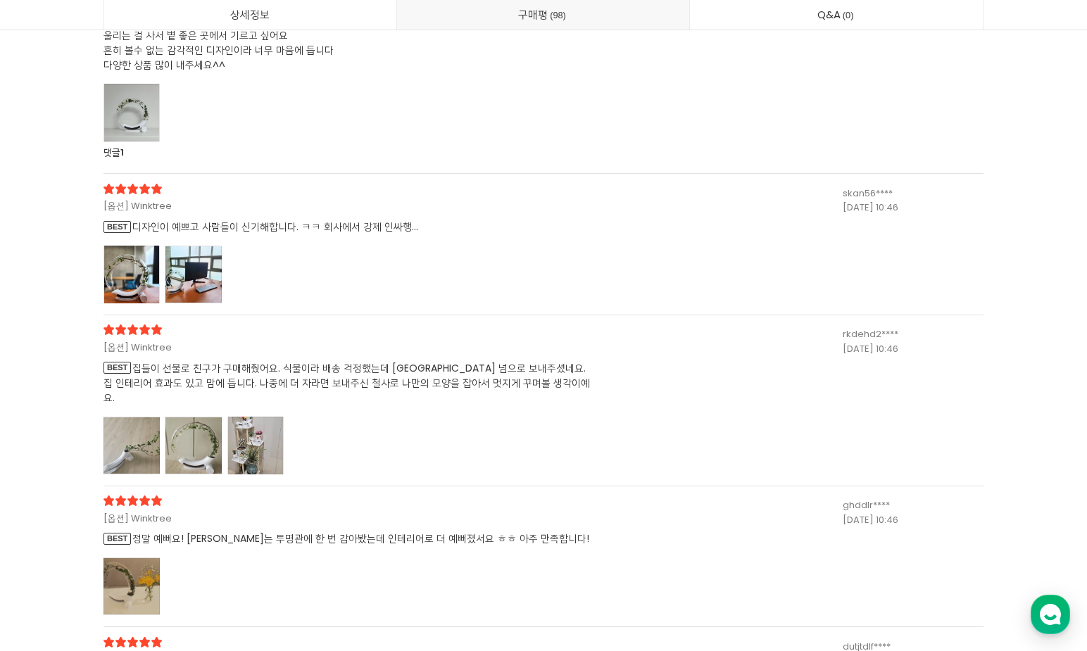
scroll to position [27312, 0]
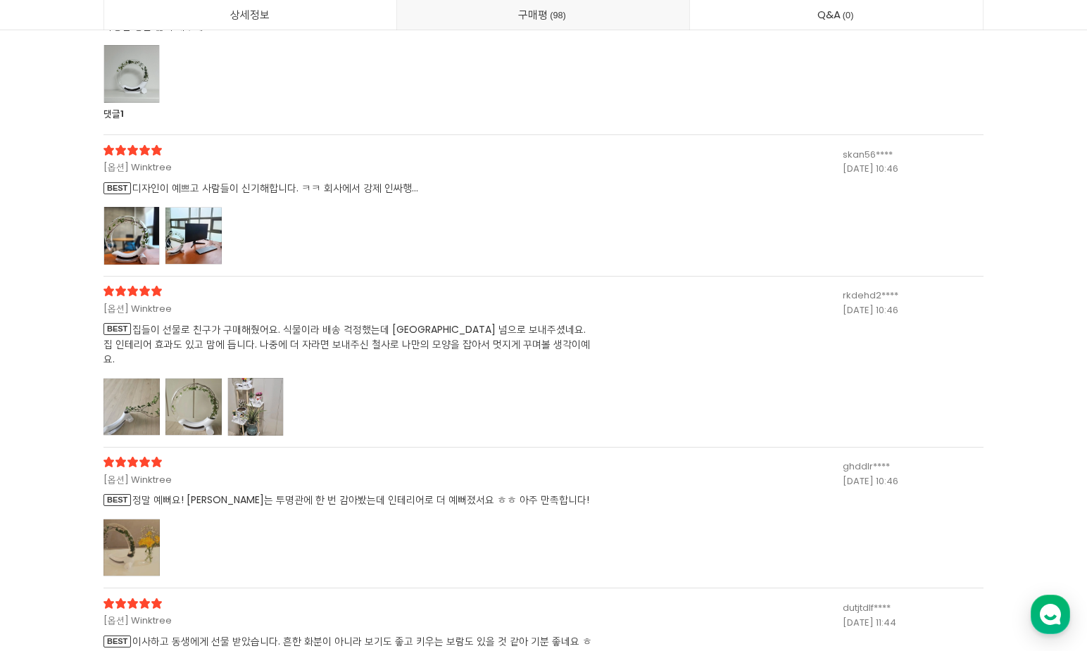
click at [196, 246] on div at bounding box center [193, 236] width 56 height 58
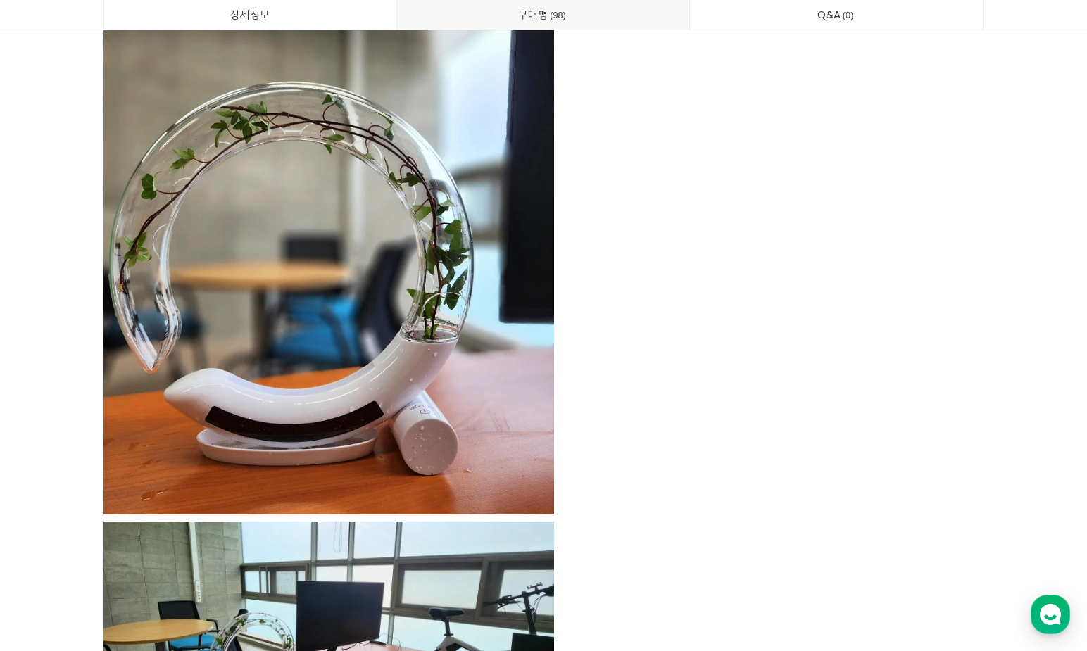
scroll to position [27594, 0]
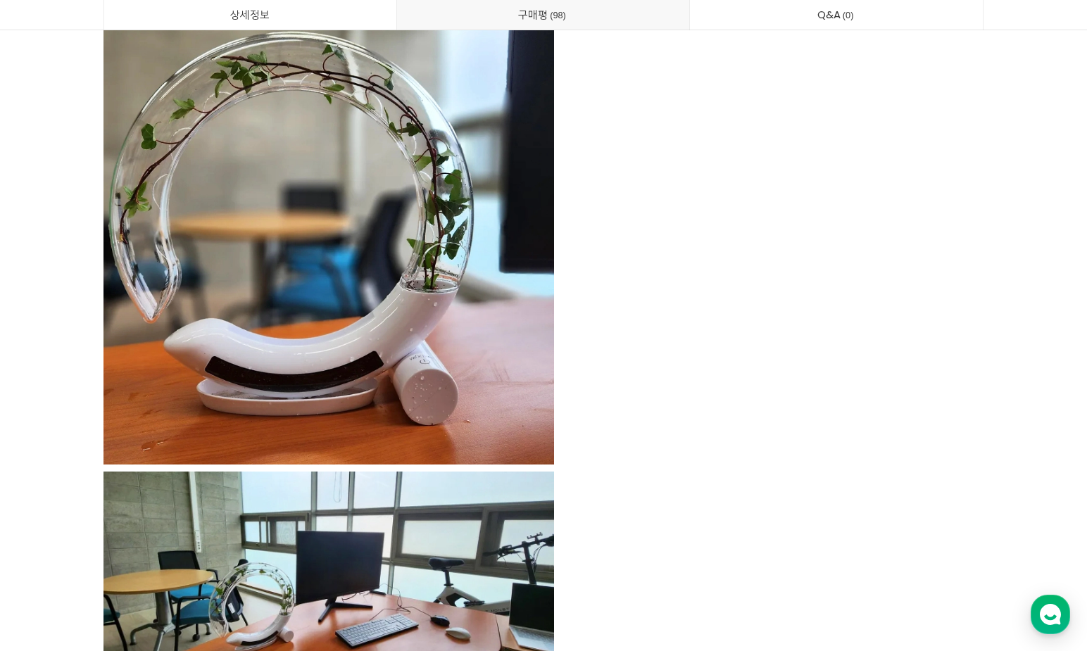
click at [429, 328] on img at bounding box center [328, 196] width 450 height 538
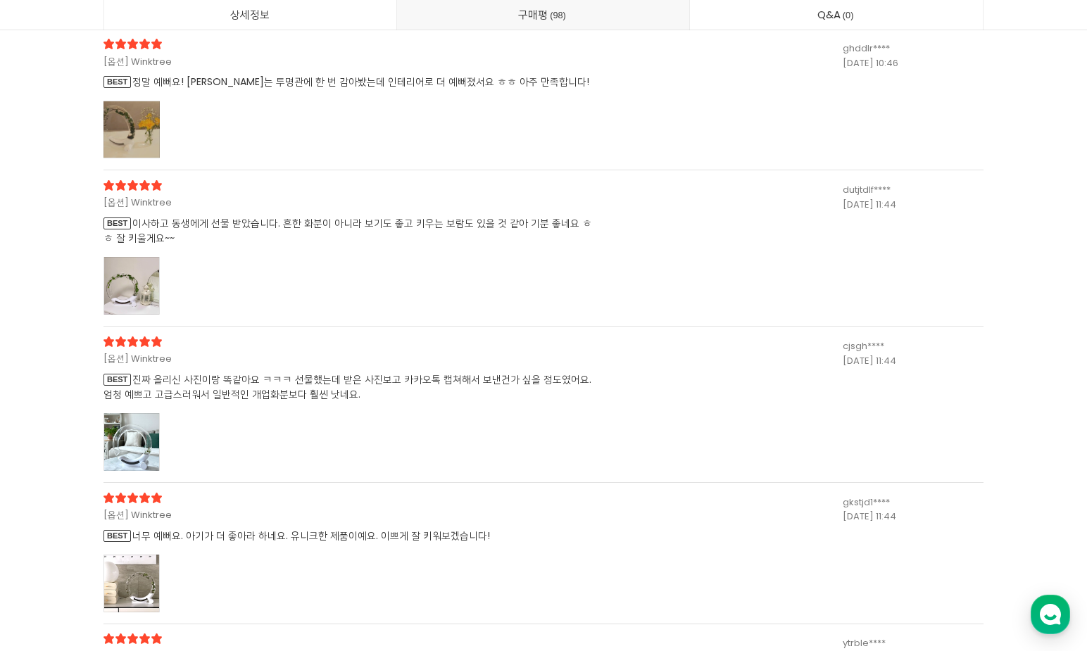
scroll to position [27735, 0]
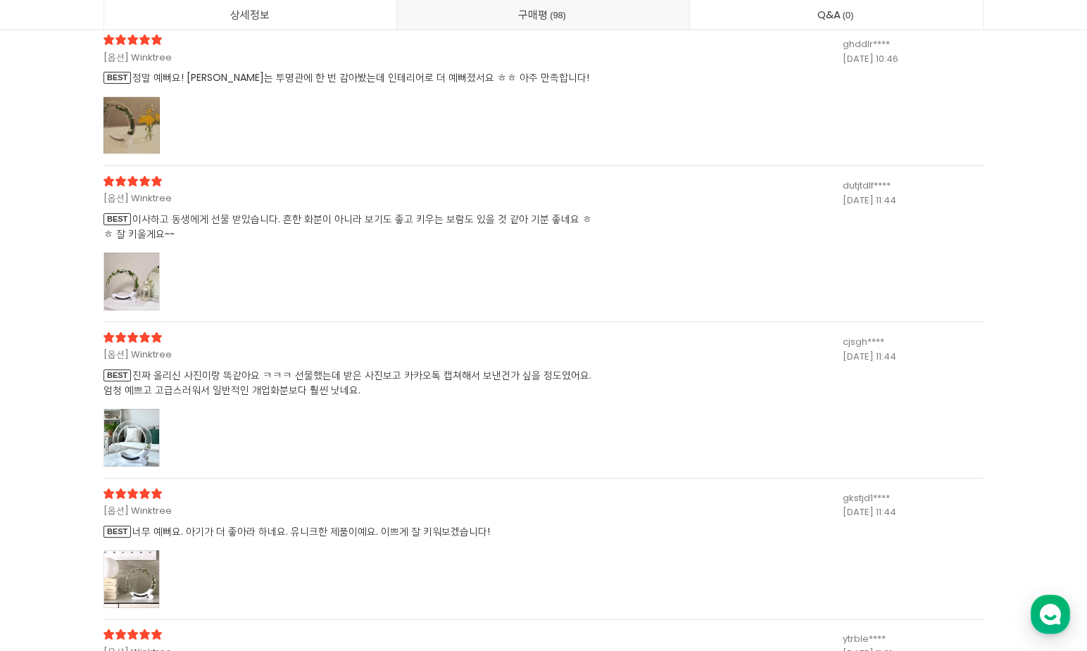
click at [131, 428] on div at bounding box center [131, 438] width 56 height 58
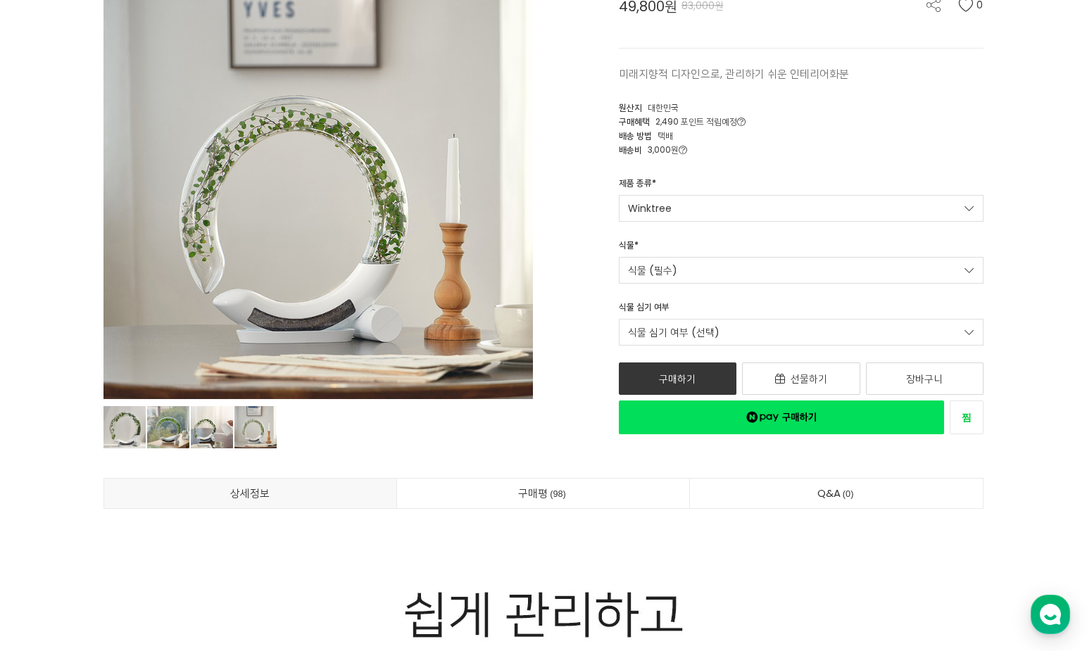
scroll to position [135, 0]
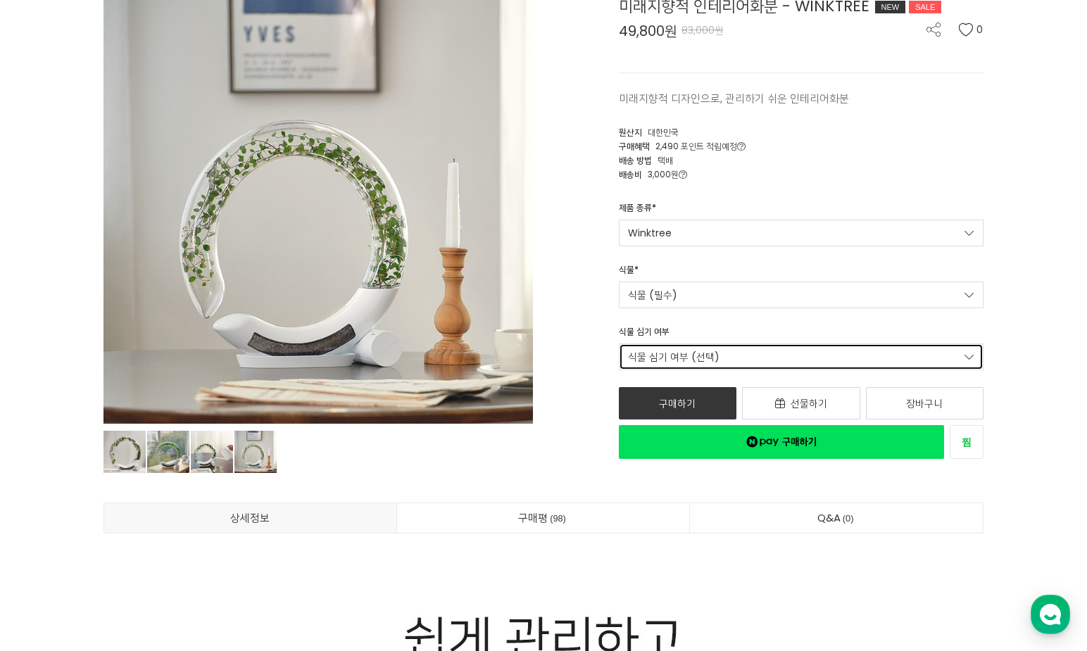
click at [897, 358] on link "식물 심기 여부 (선택)" at bounding box center [801, 356] width 365 height 27
